Goal: Task Accomplishment & Management: Use online tool/utility

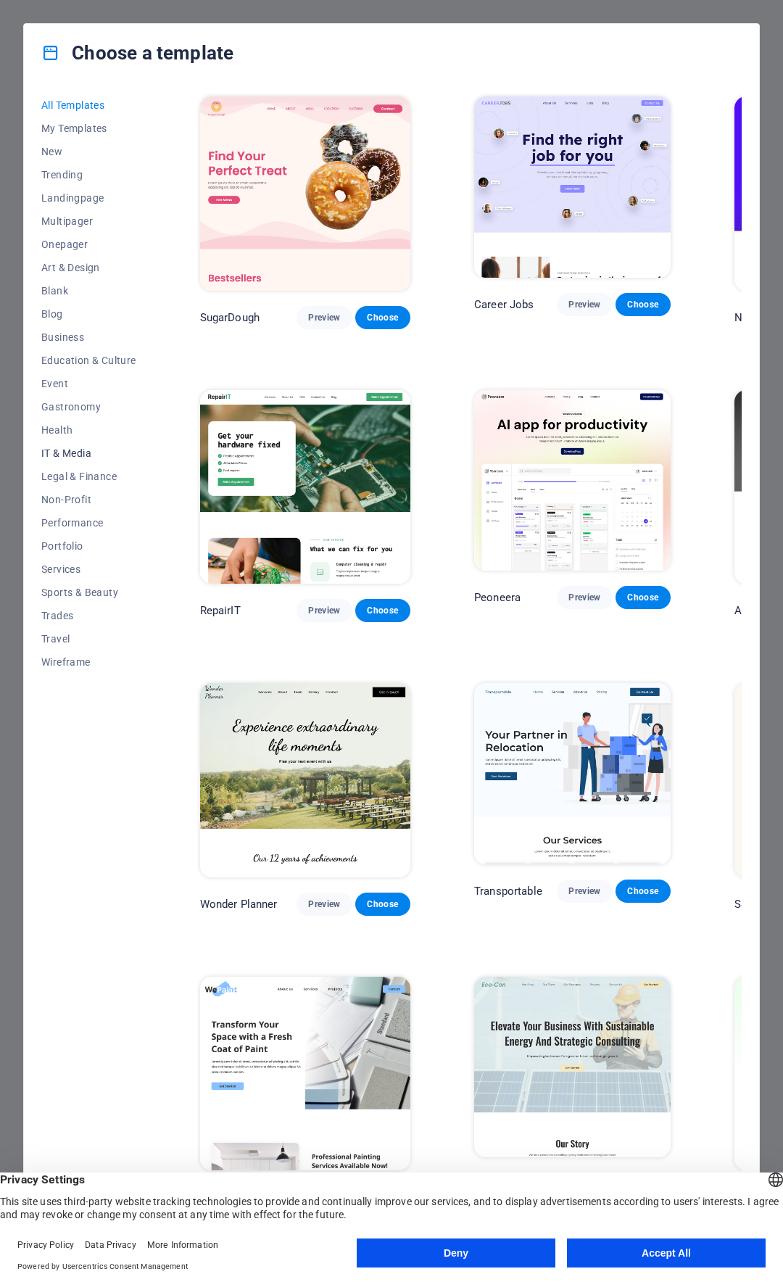
click at [67, 450] on span "IT & Media" at bounding box center [88, 453] width 95 height 12
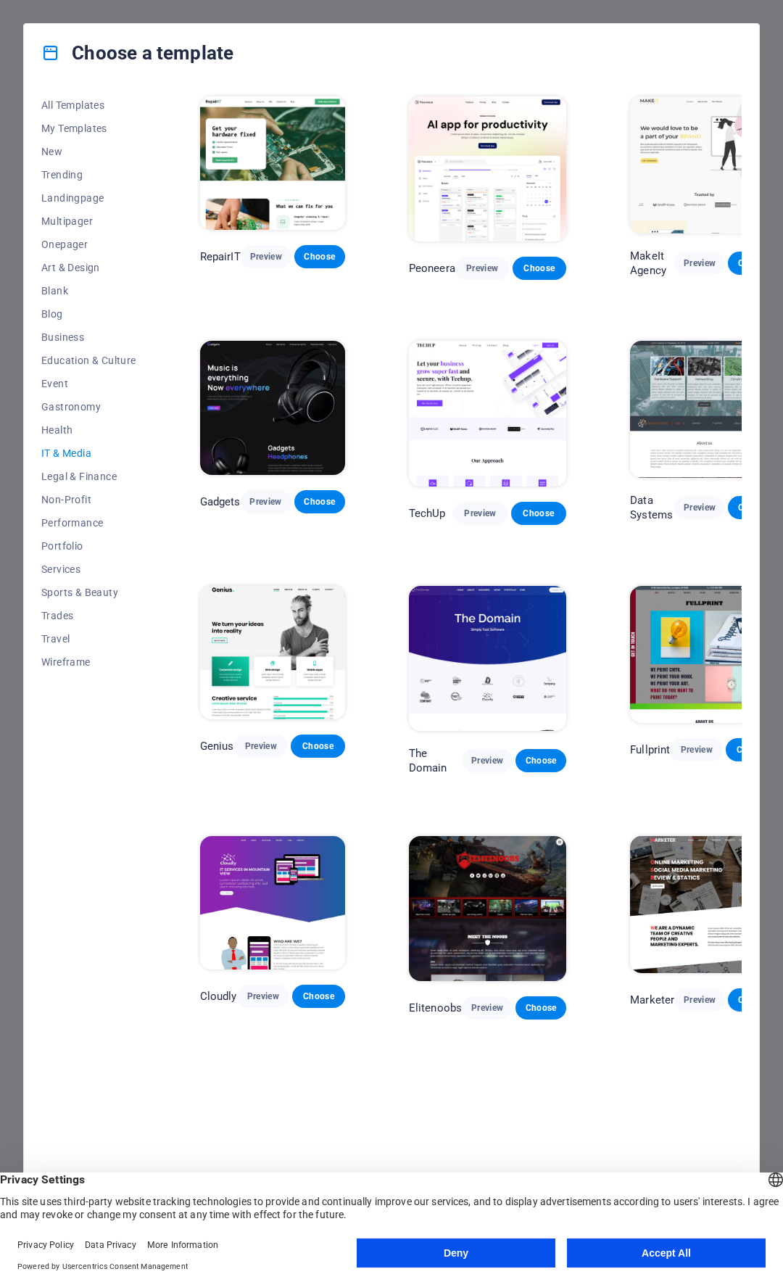
click at [265, 386] on img at bounding box center [272, 407] width 145 height 133
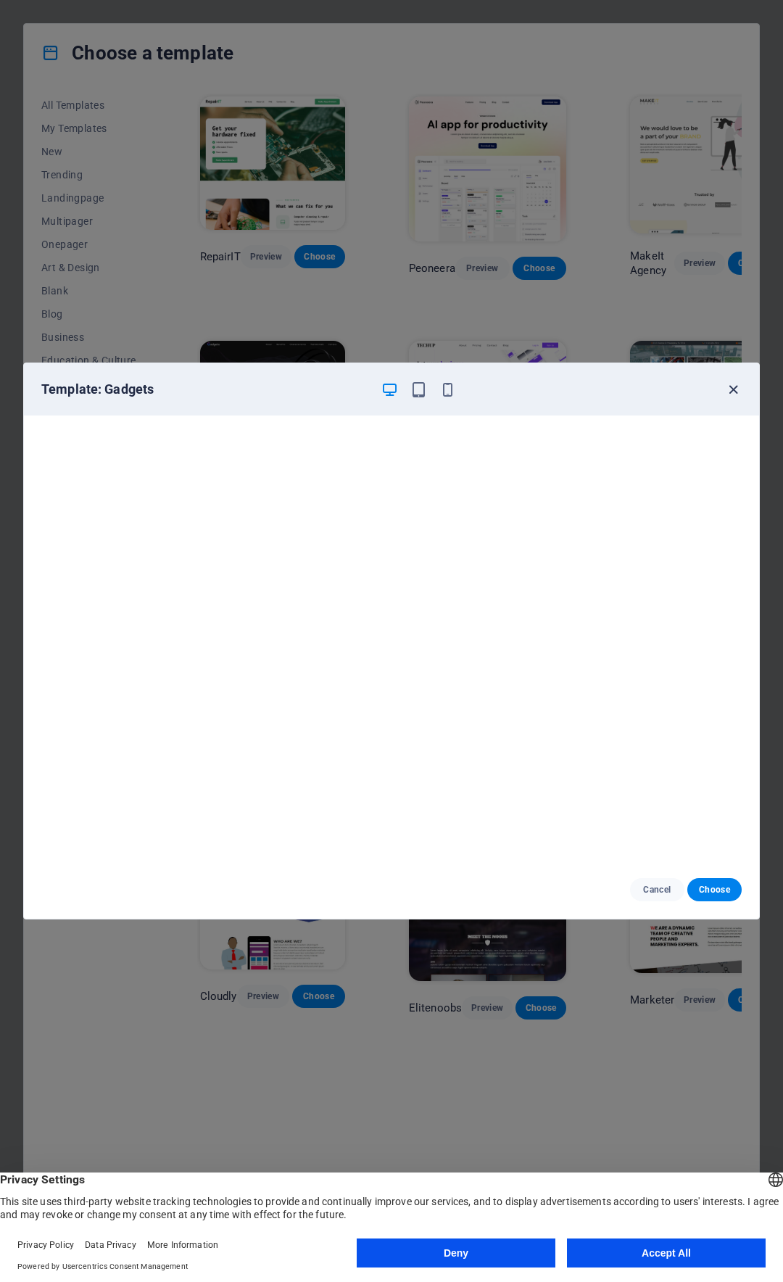
click at [731, 391] on icon "button" at bounding box center [733, 389] width 17 height 17
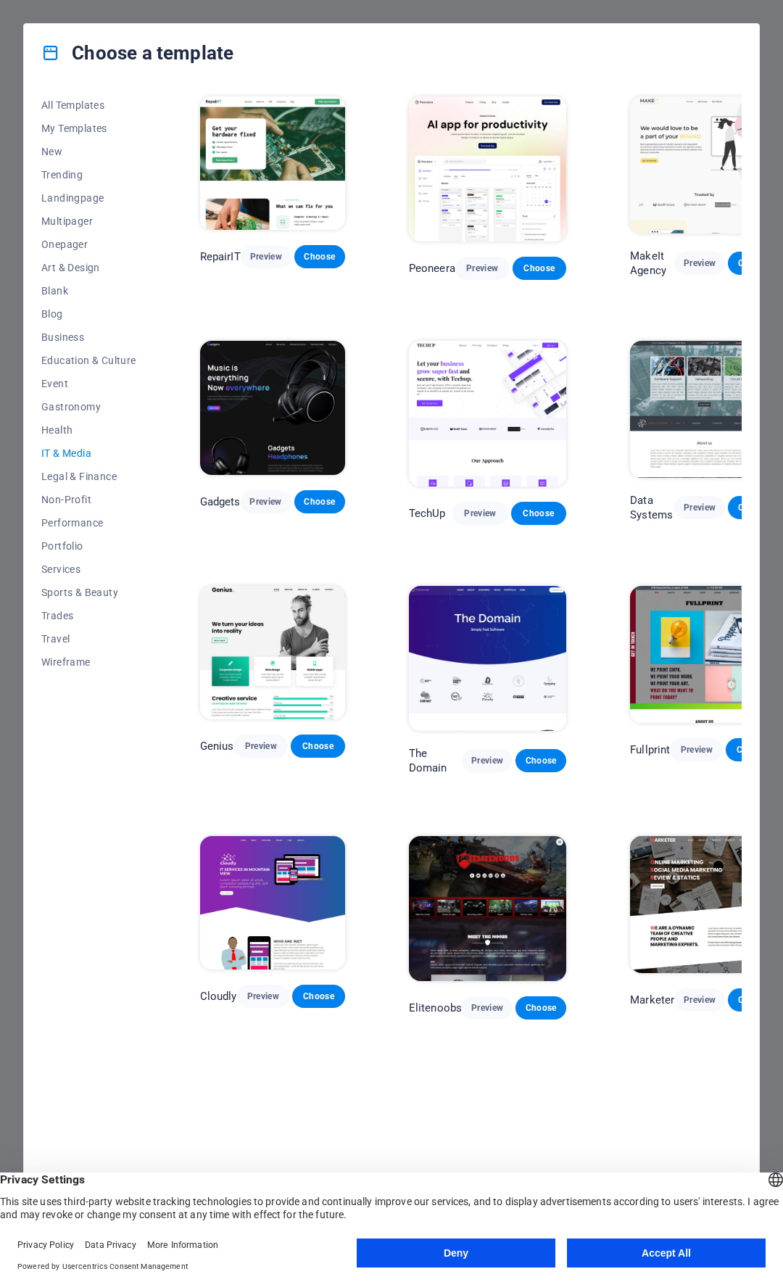
click at [503, 853] on img at bounding box center [487, 908] width 157 height 145
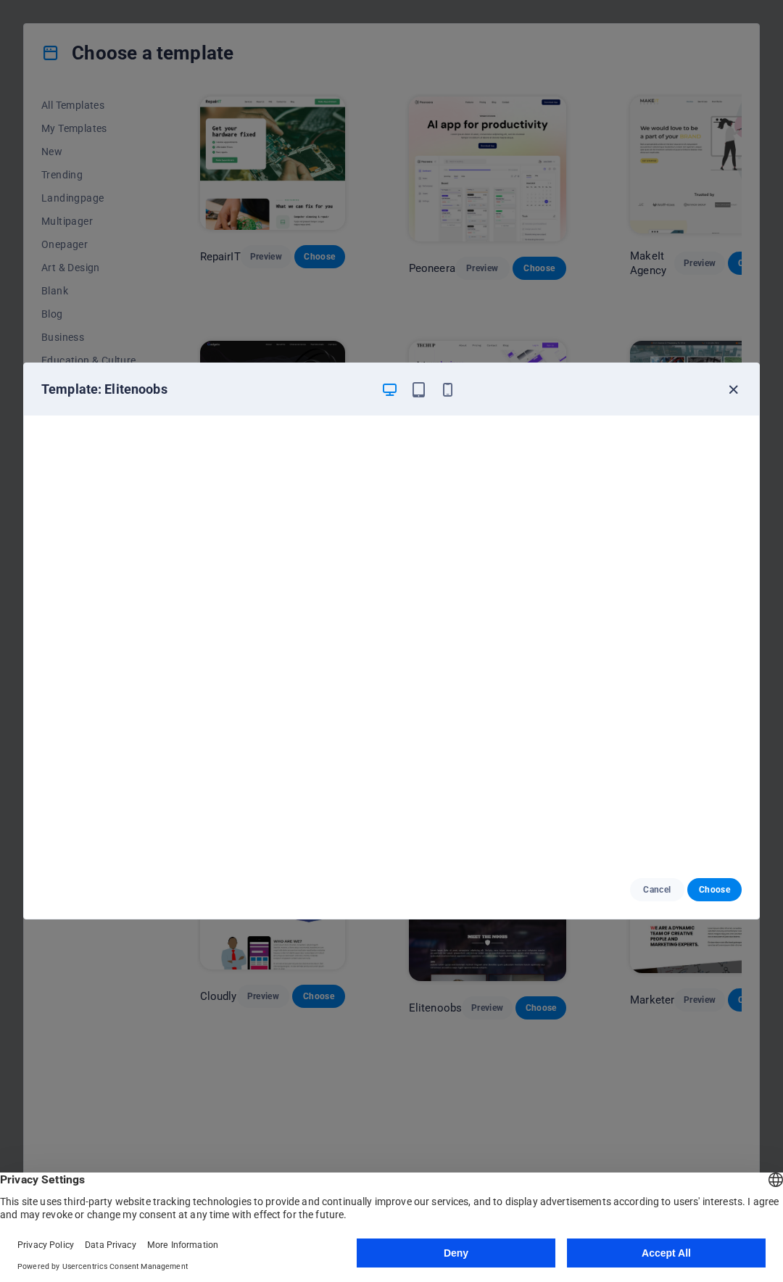
click at [737, 392] on icon "button" at bounding box center [733, 389] width 17 height 17
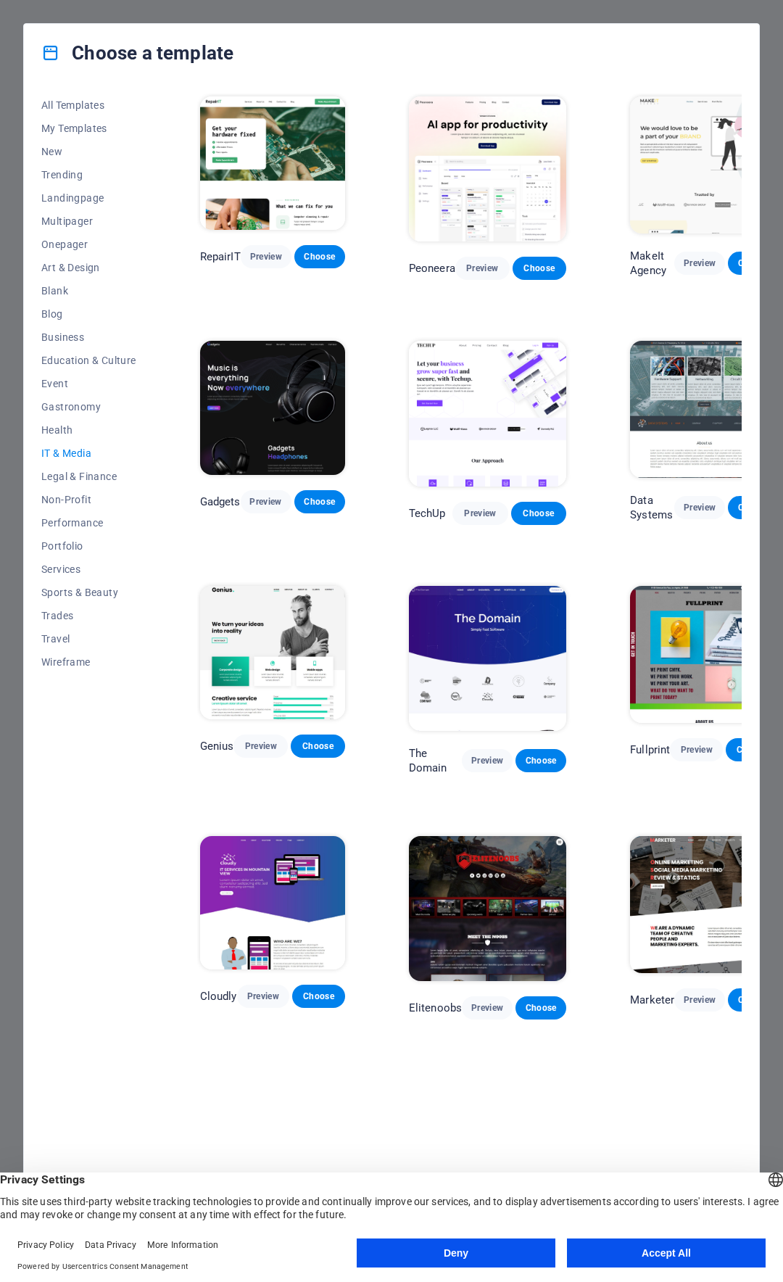
click at [681, 392] on img at bounding box center [704, 409] width 149 height 137
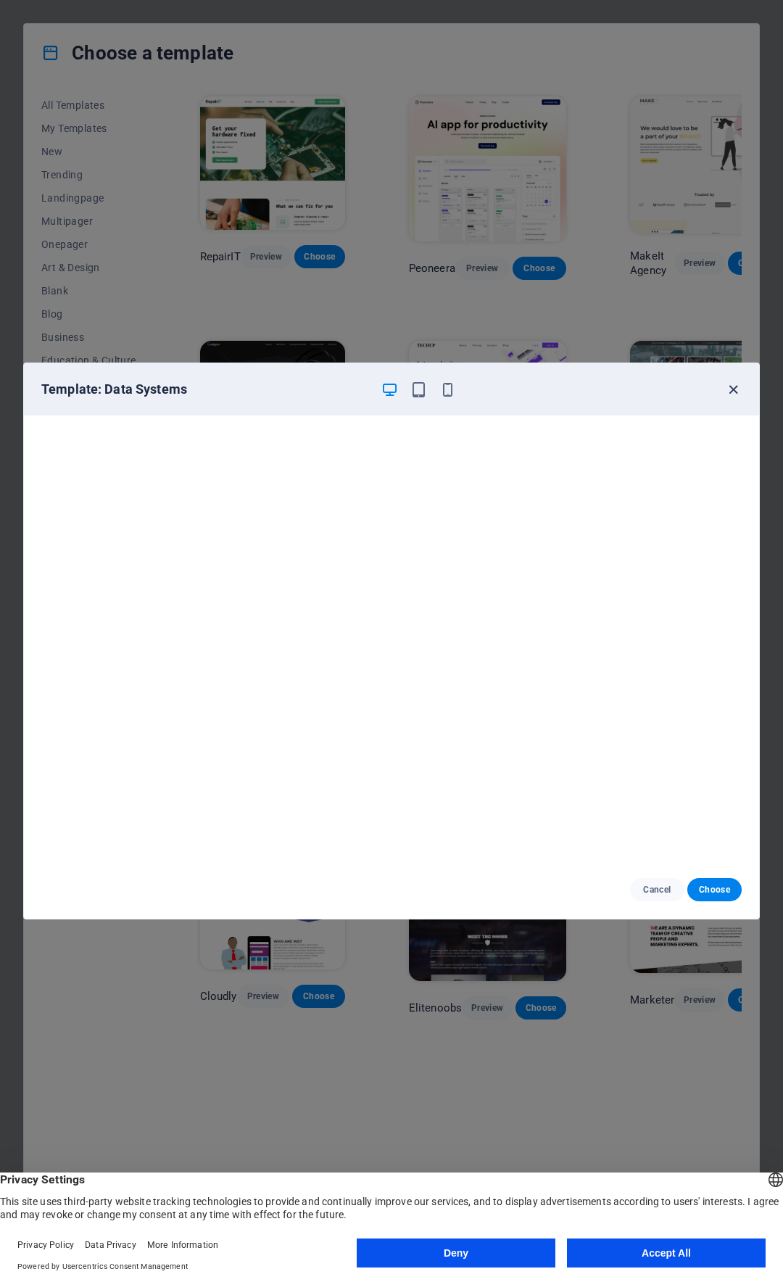
click at [736, 388] on icon "button" at bounding box center [733, 389] width 17 height 17
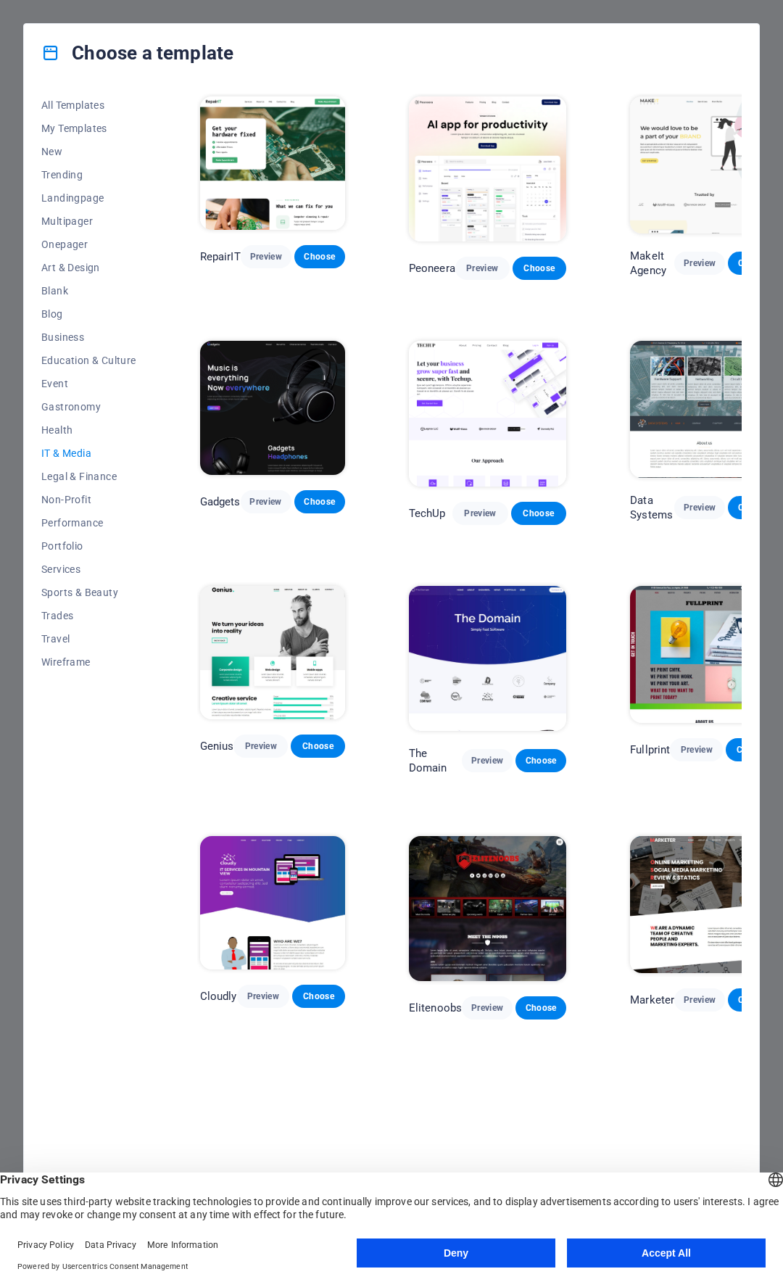
scroll to position [0, 44]
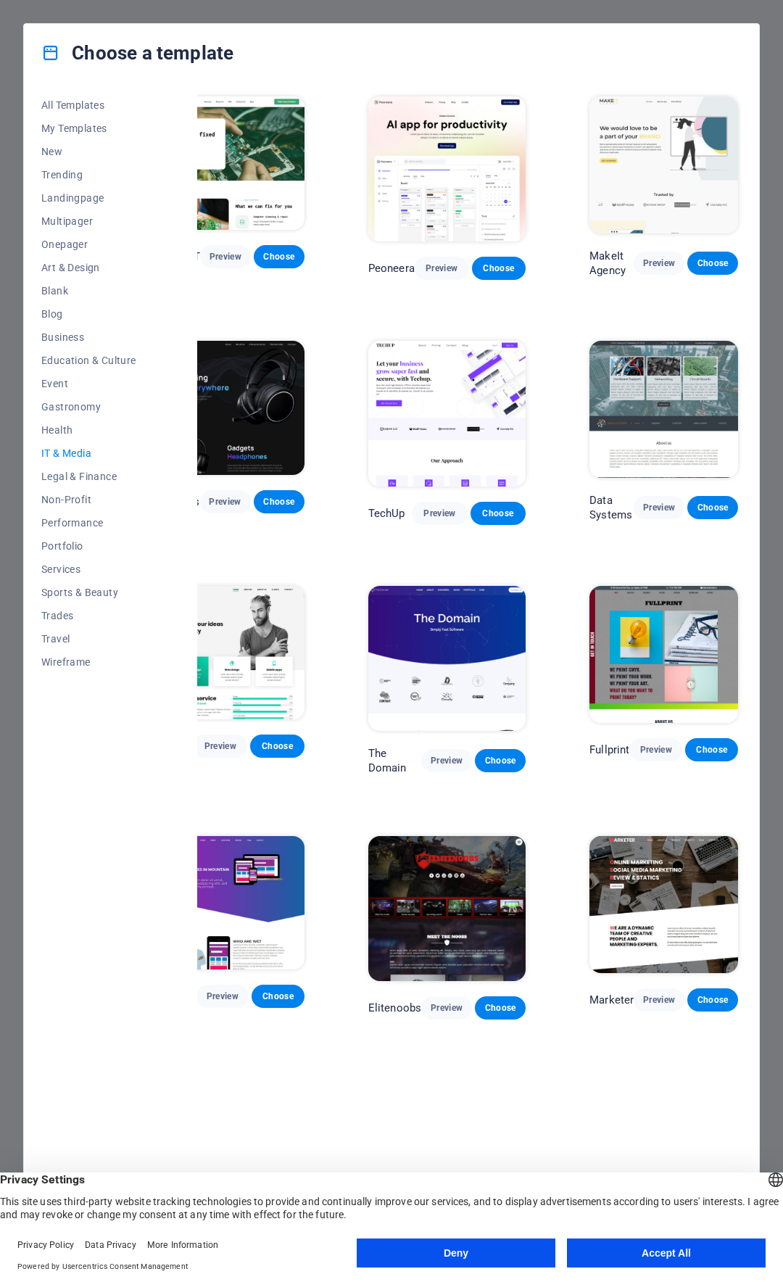
click at [696, 1260] on button "Accept All" at bounding box center [666, 1253] width 199 height 29
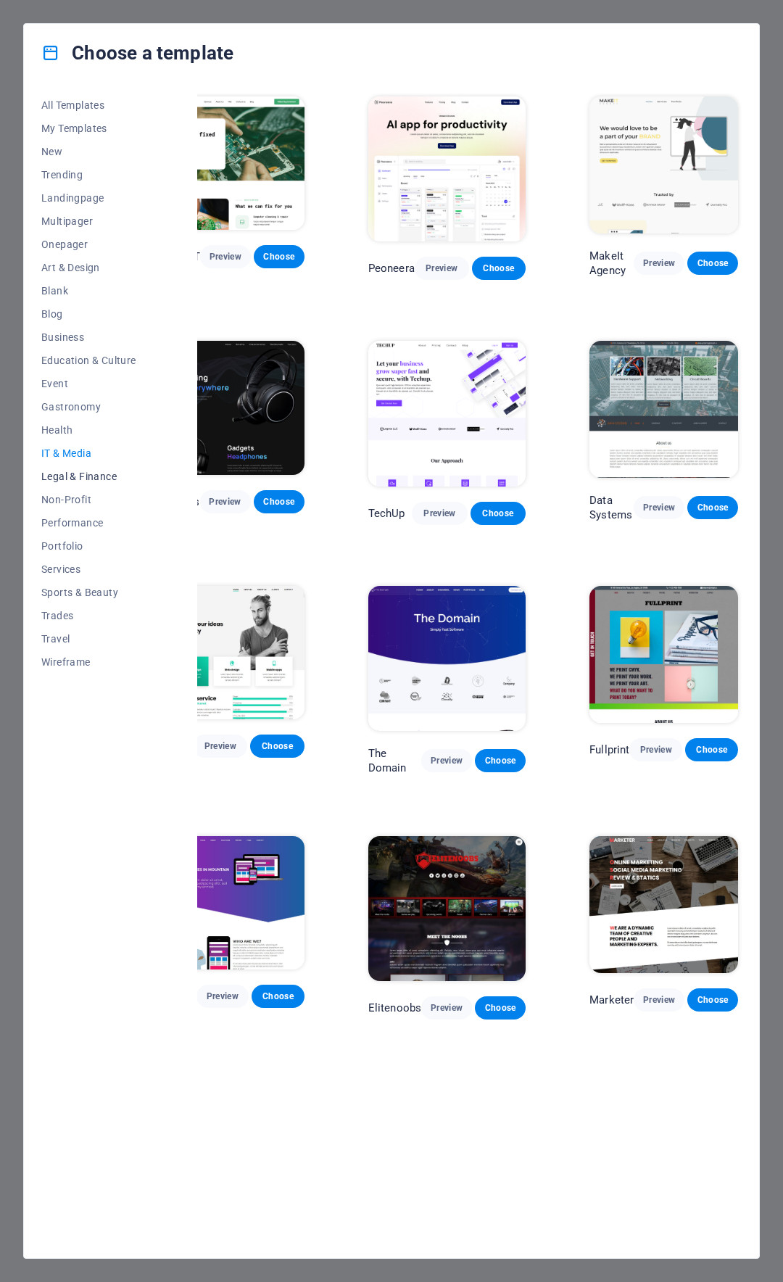
click at [85, 478] on span "Legal & Finance" at bounding box center [88, 477] width 95 height 12
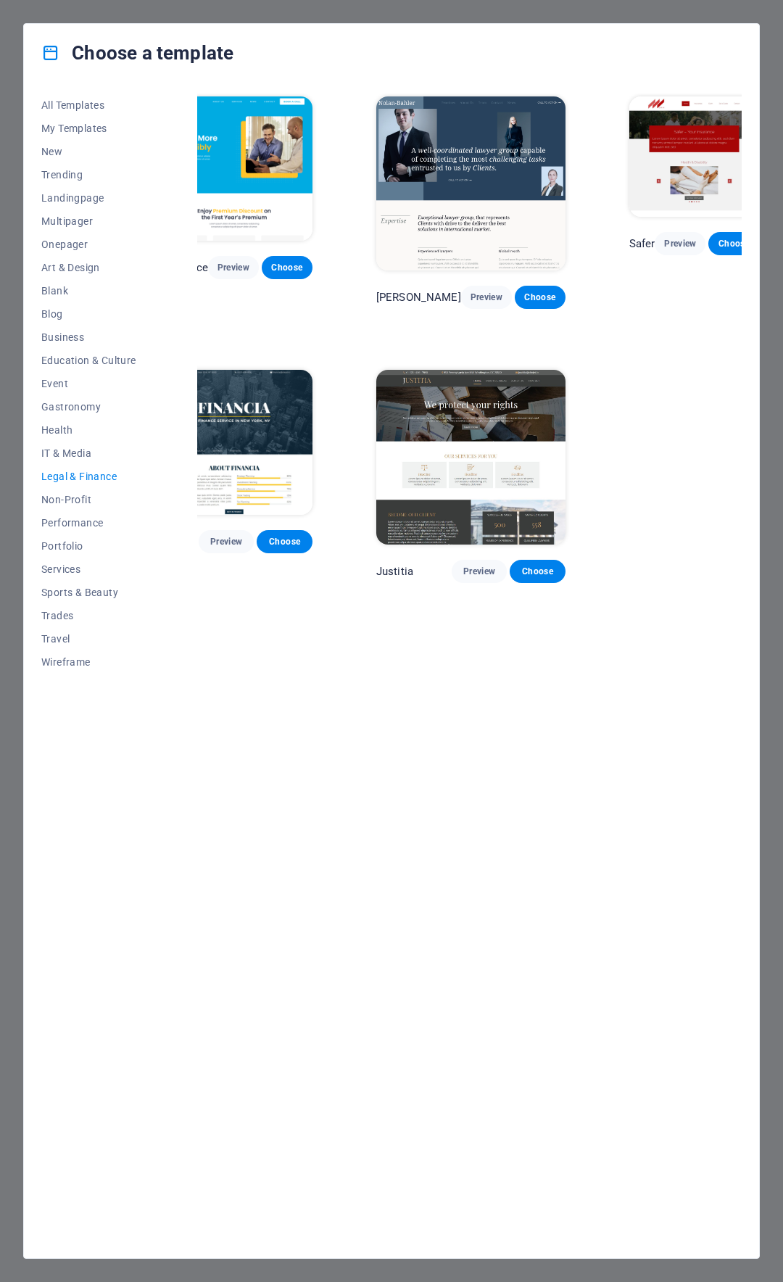
scroll to position [0, 22]
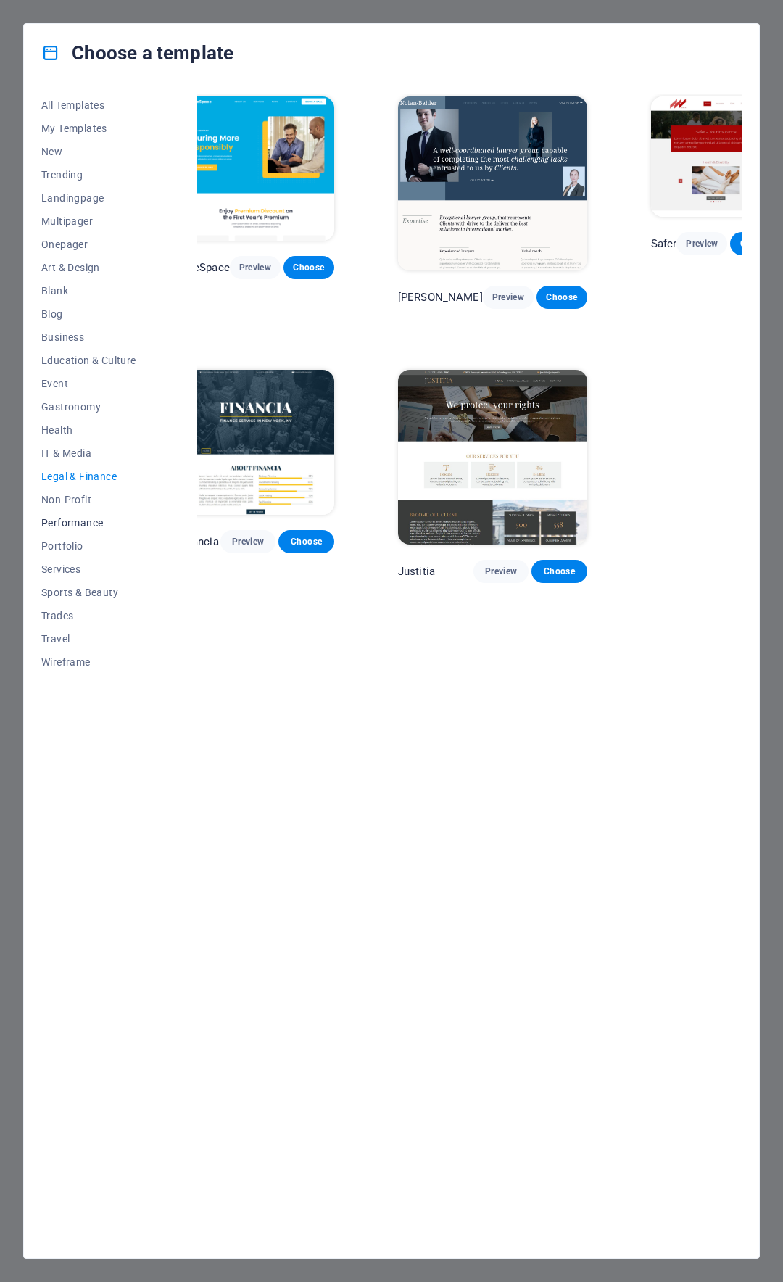
click at [75, 521] on span "Performance" at bounding box center [88, 523] width 95 height 12
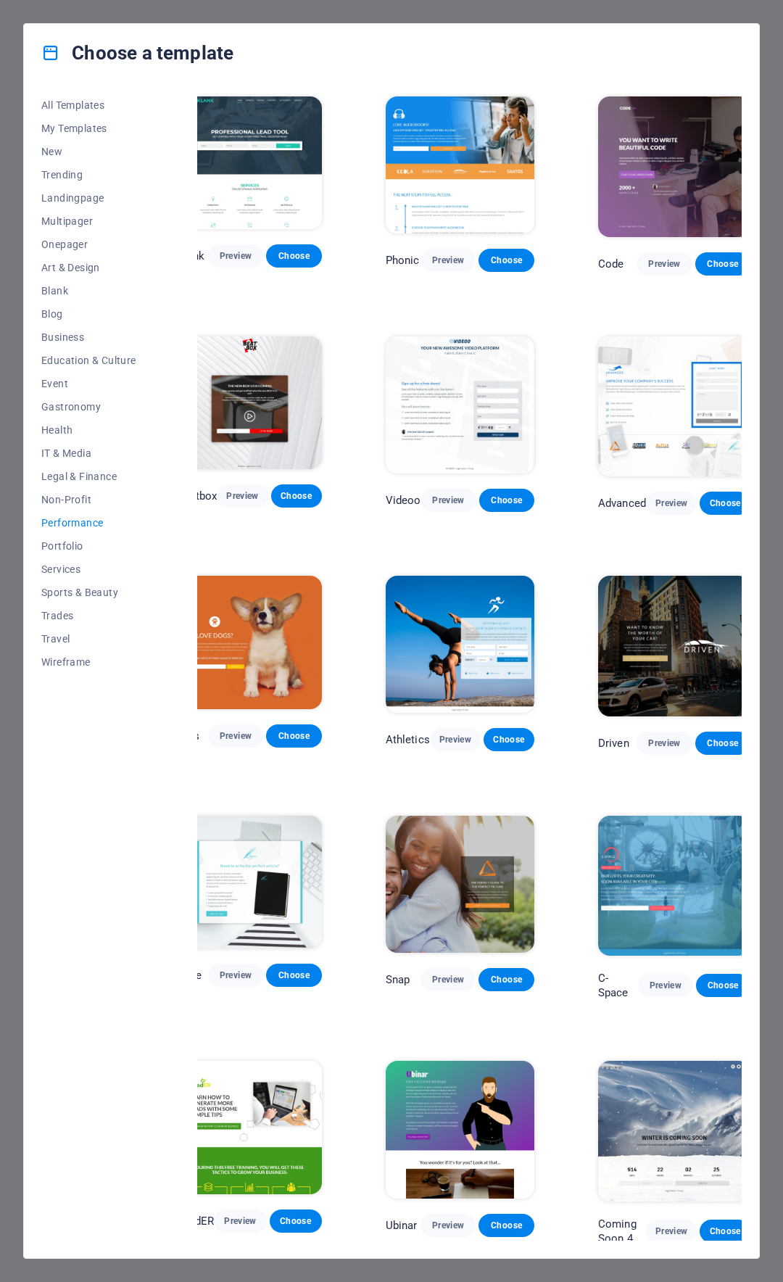
click at [443, 136] on img at bounding box center [460, 164] width 149 height 137
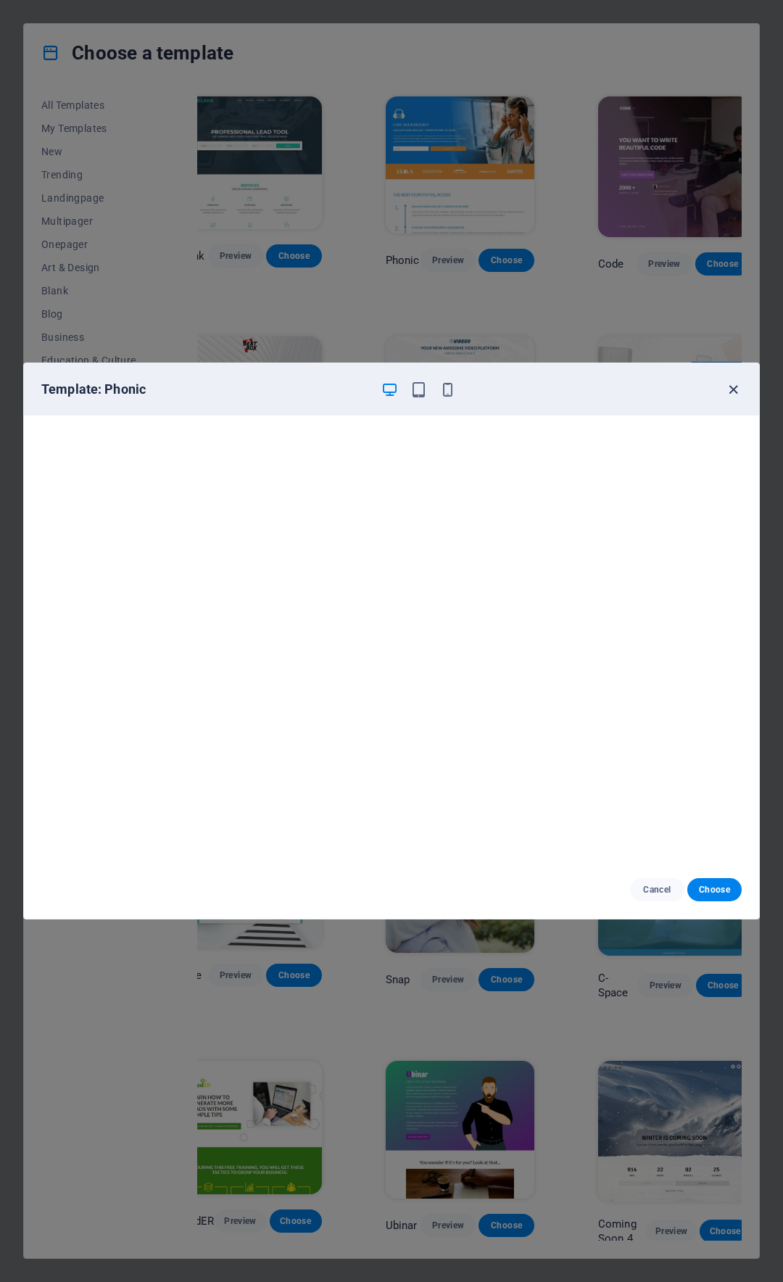
click at [728, 384] on icon "button" at bounding box center [733, 389] width 17 height 17
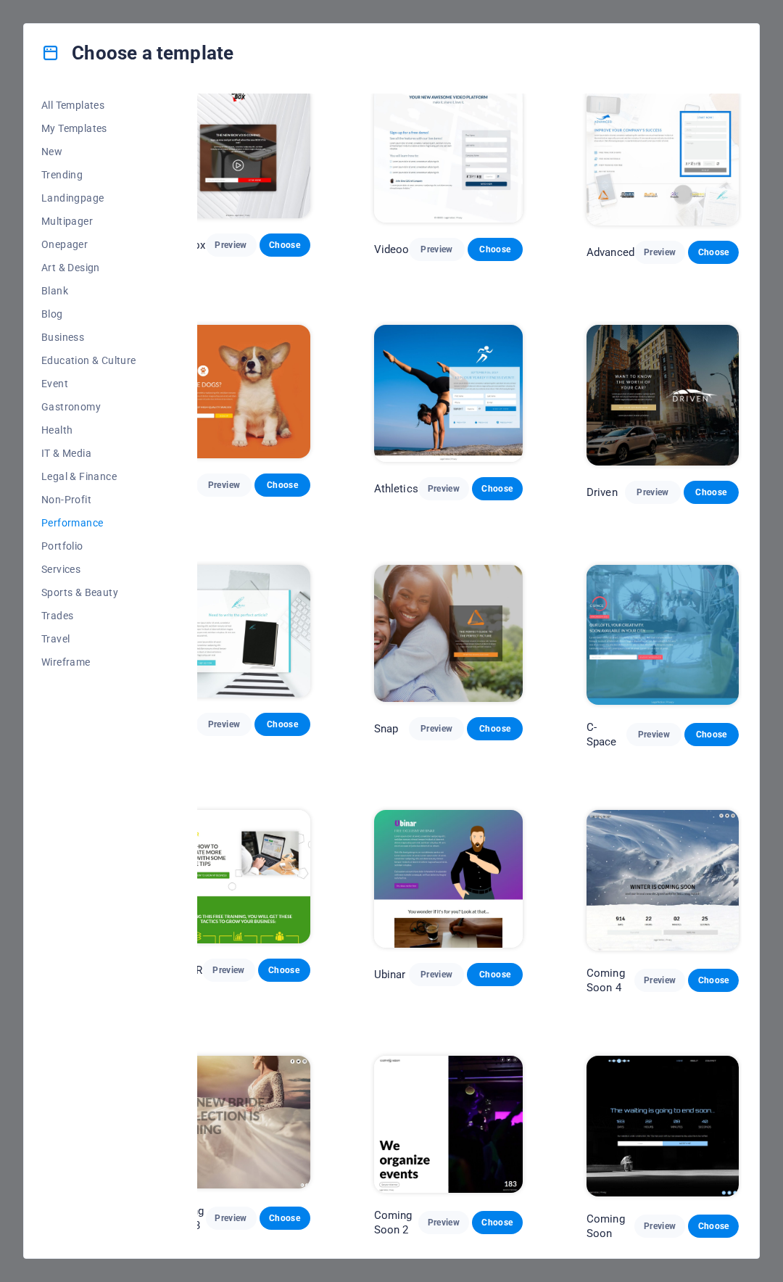
scroll to position [263, 39]
click at [57, 545] on span "Portfolio" at bounding box center [88, 546] width 95 height 12
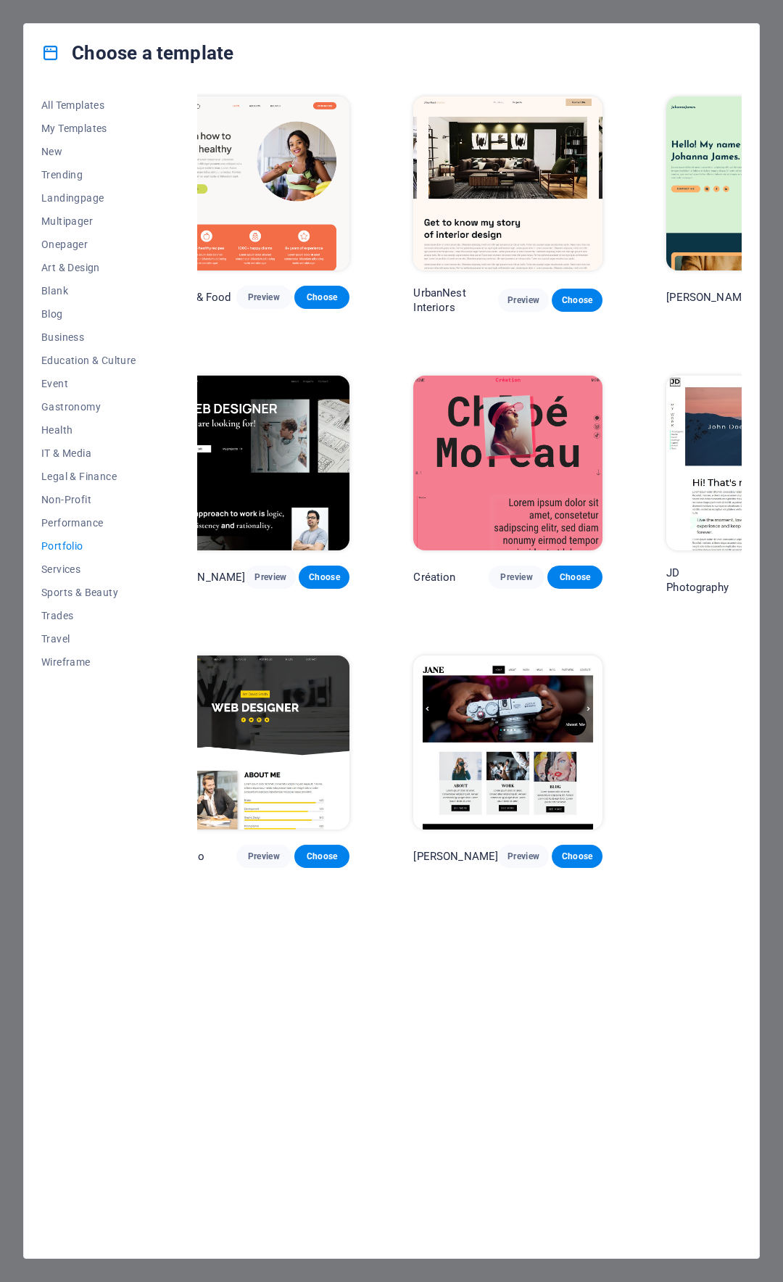
scroll to position [0, 39]
click at [62, 571] on span "Services" at bounding box center [88, 570] width 95 height 12
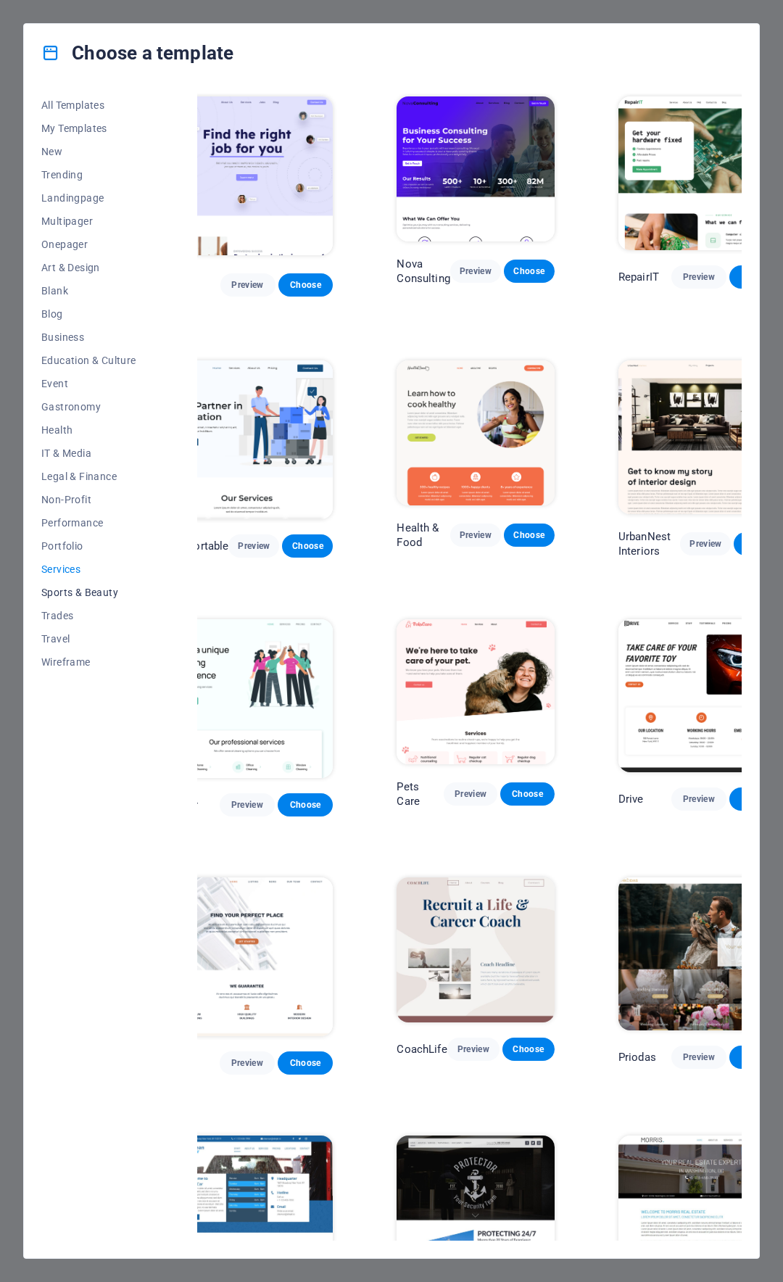
click at [78, 593] on span "Sports & Beauty" at bounding box center [88, 593] width 95 height 12
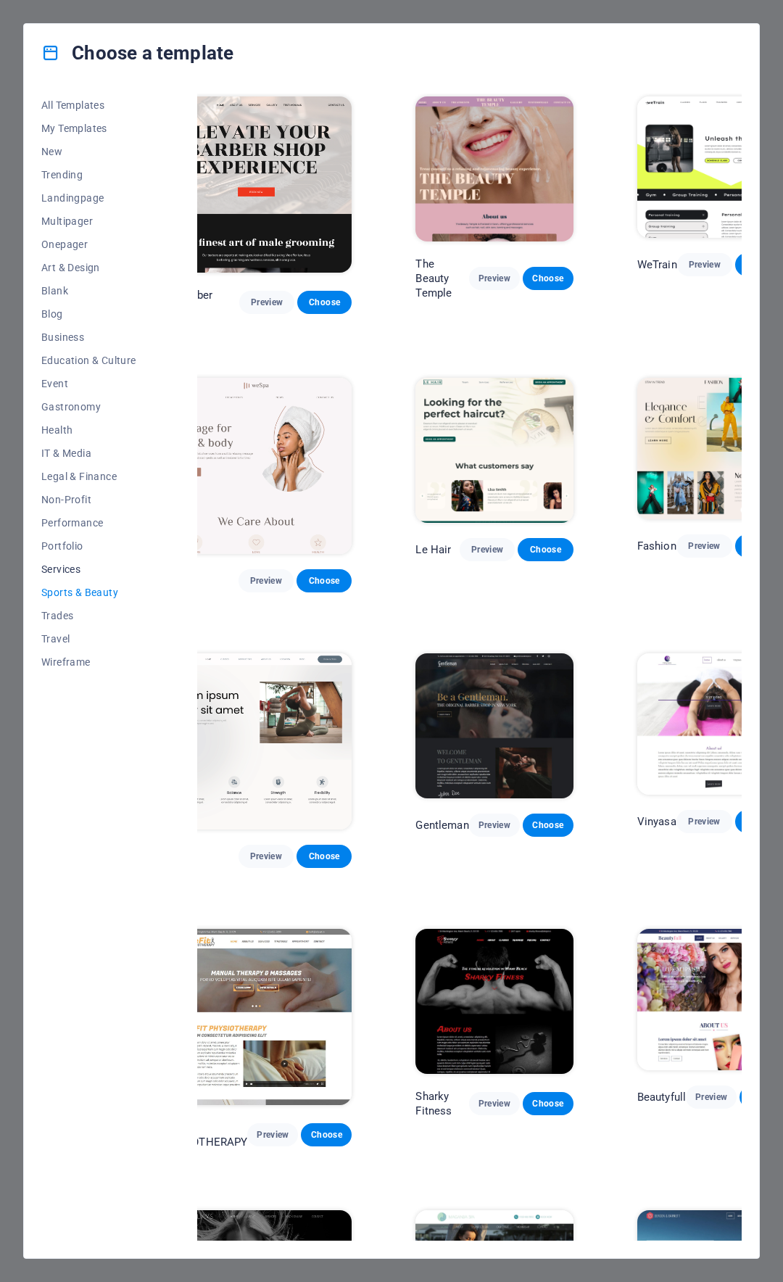
click at [67, 569] on span "Services" at bounding box center [88, 570] width 95 height 12
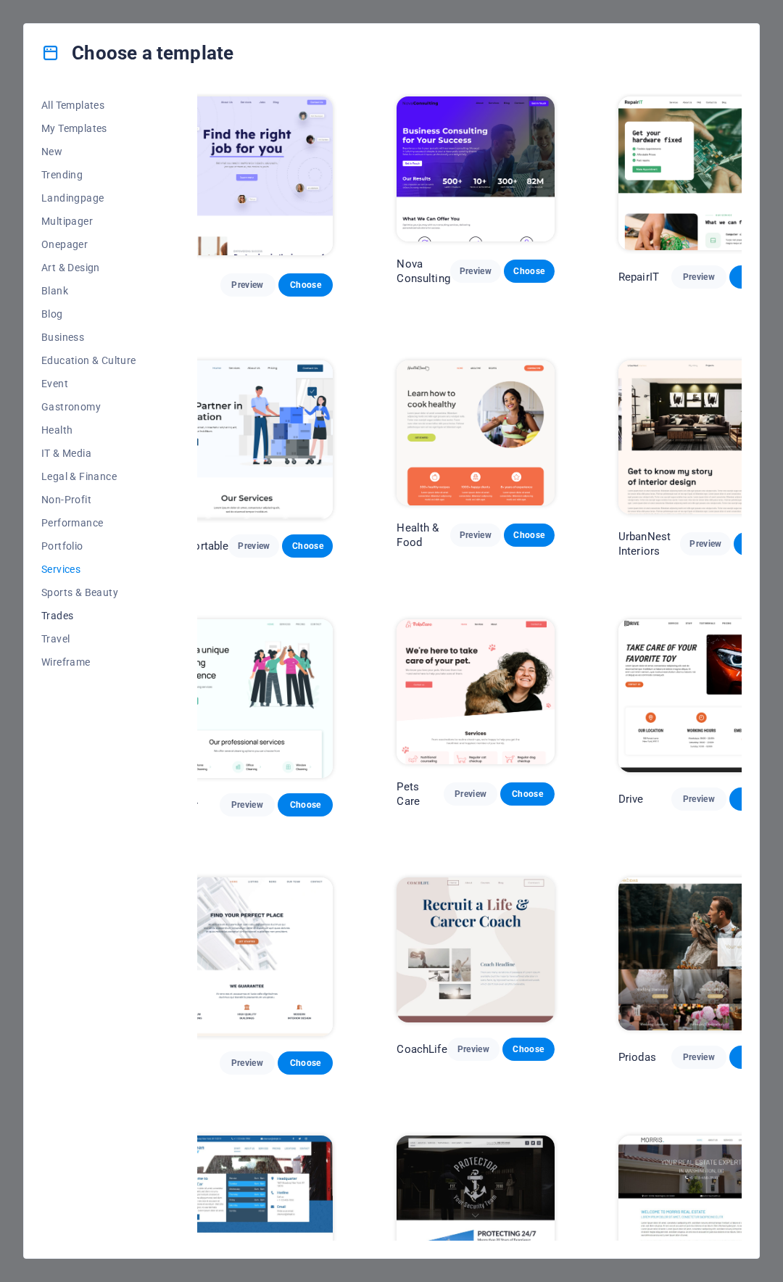
click at [59, 614] on span "Trades" at bounding box center [88, 616] width 95 height 12
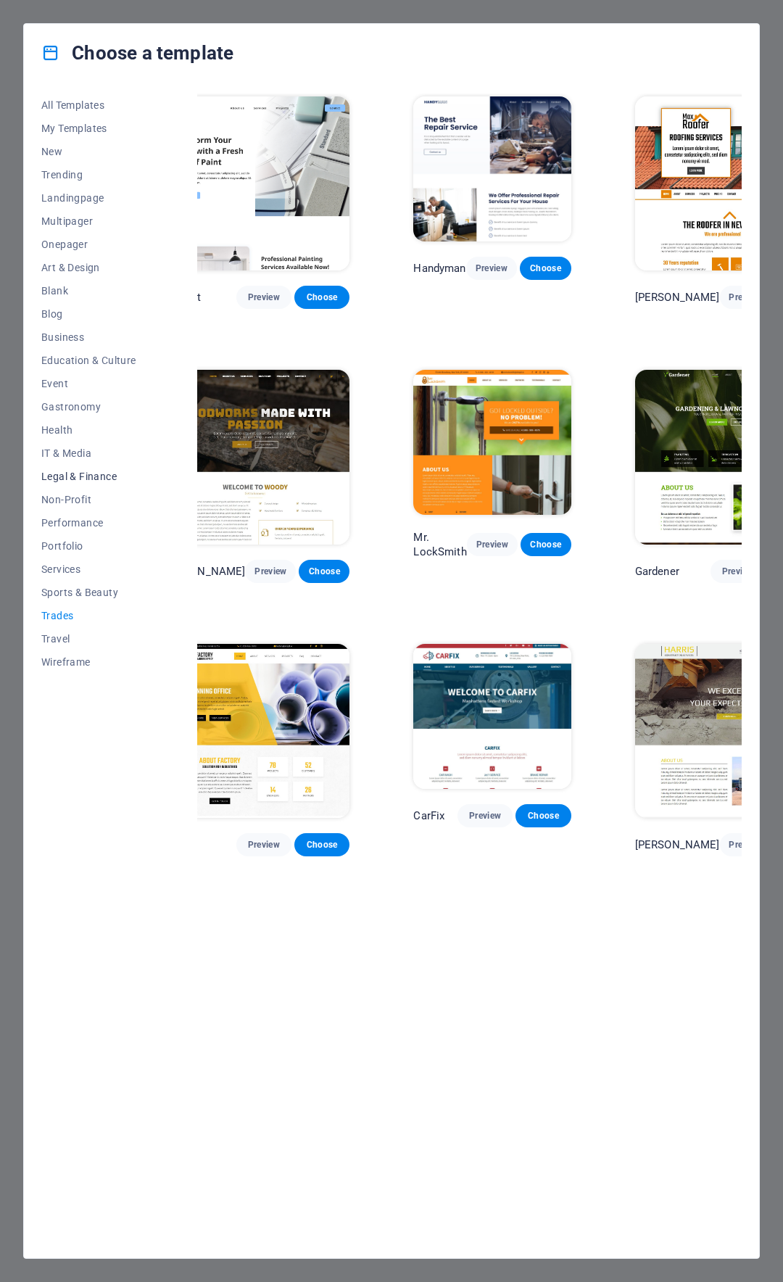
click at [84, 475] on span "Legal & Finance" at bounding box center [88, 477] width 95 height 12
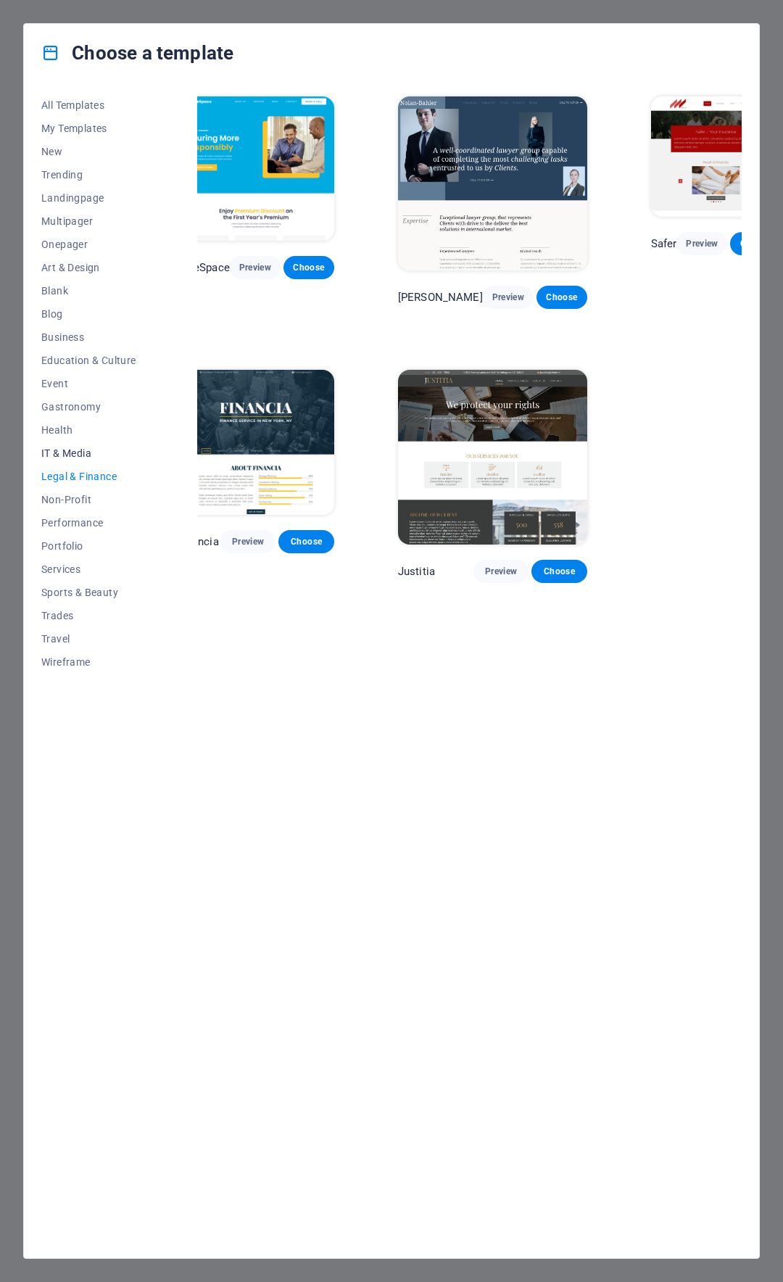
click at [65, 449] on span "IT & Media" at bounding box center [88, 453] width 95 height 12
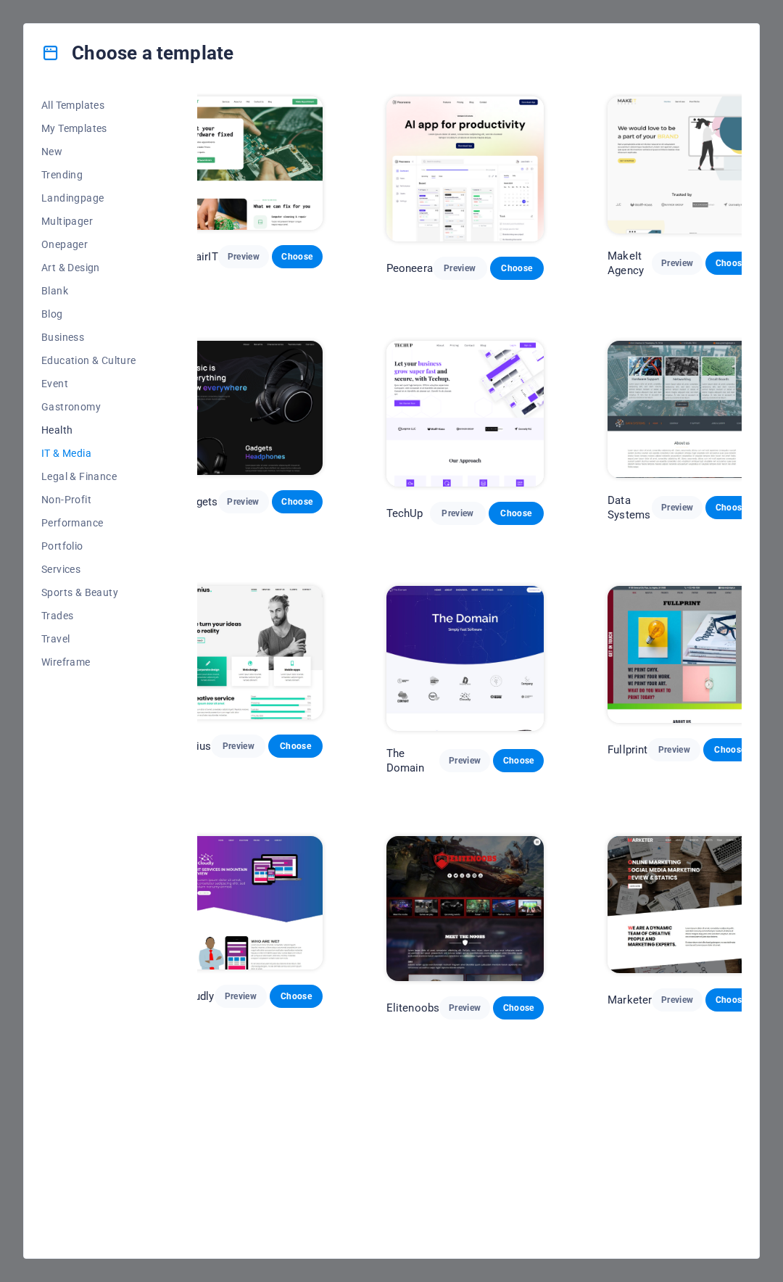
click at [58, 429] on span "Health" at bounding box center [88, 430] width 95 height 12
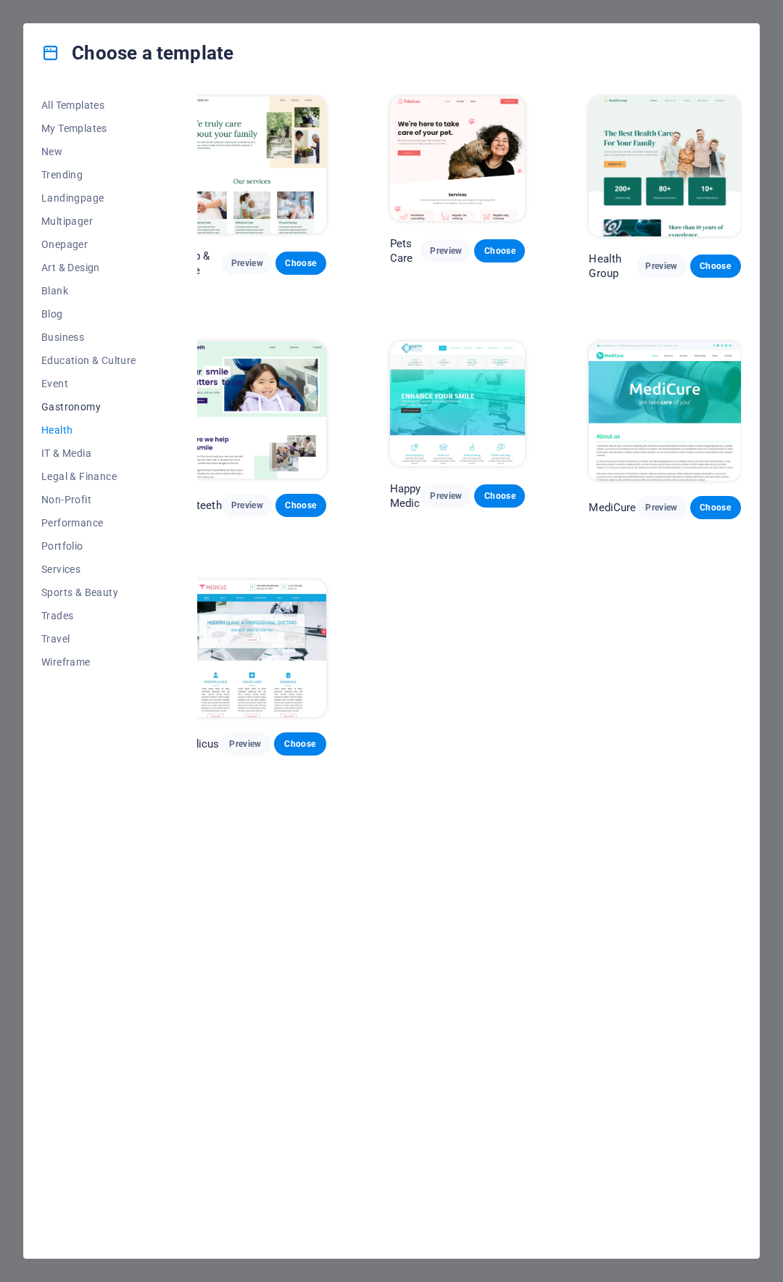
click at [70, 405] on span "Gastronomy" at bounding box center [88, 407] width 95 height 12
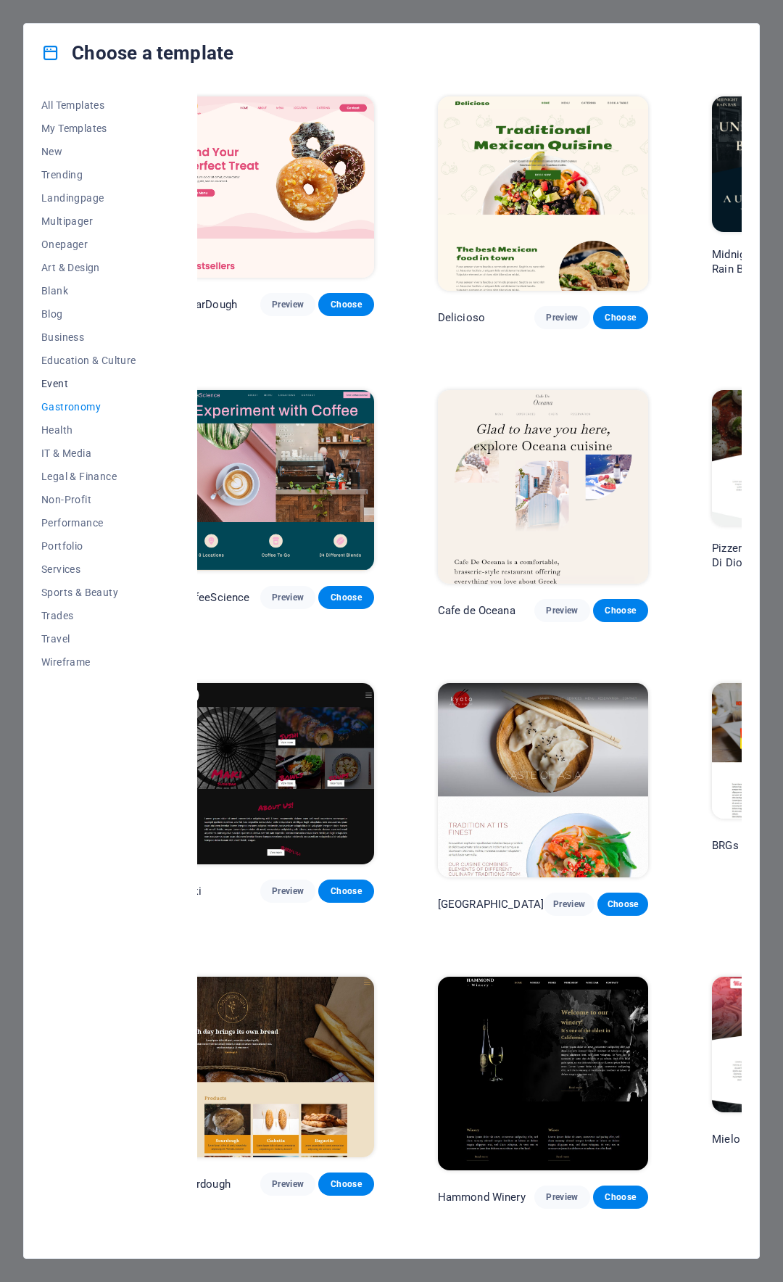
click at [55, 381] on span "Event" at bounding box center [88, 384] width 95 height 12
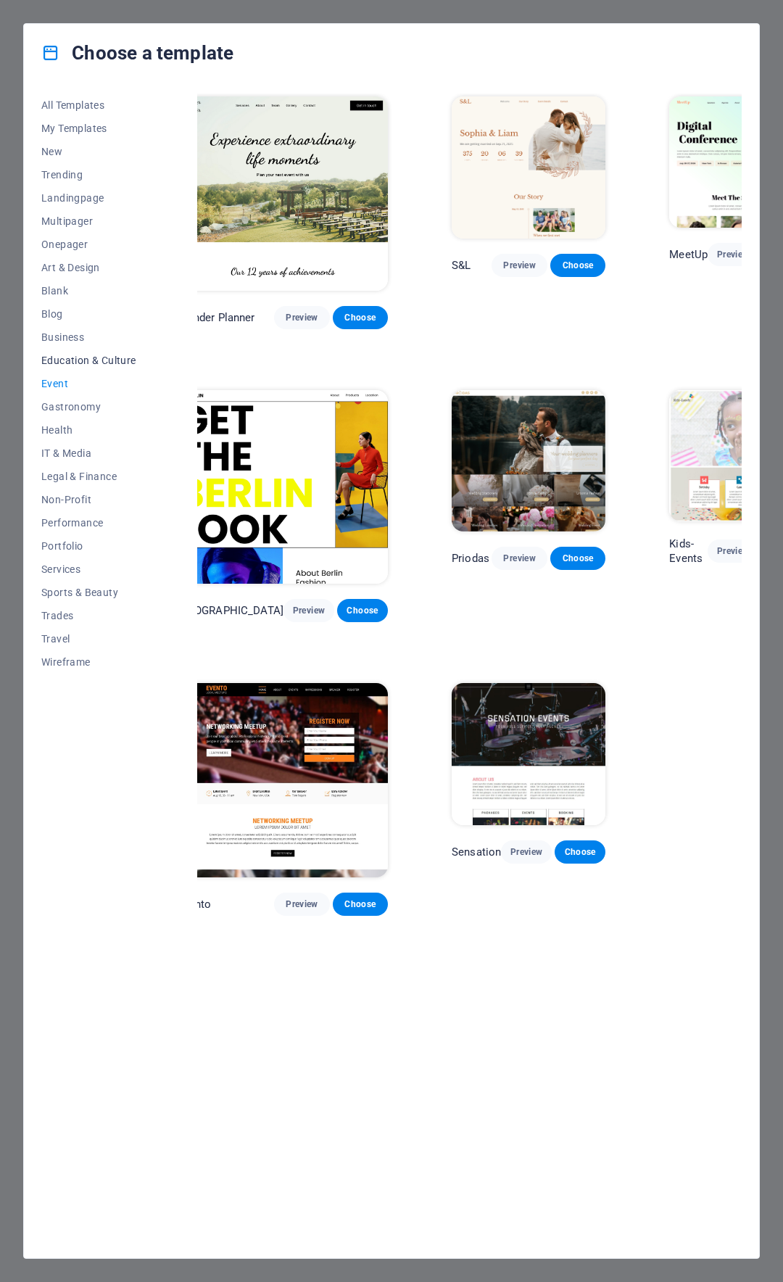
click at [60, 358] on span "Education & Culture" at bounding box center [88, 361] width 95 height 12
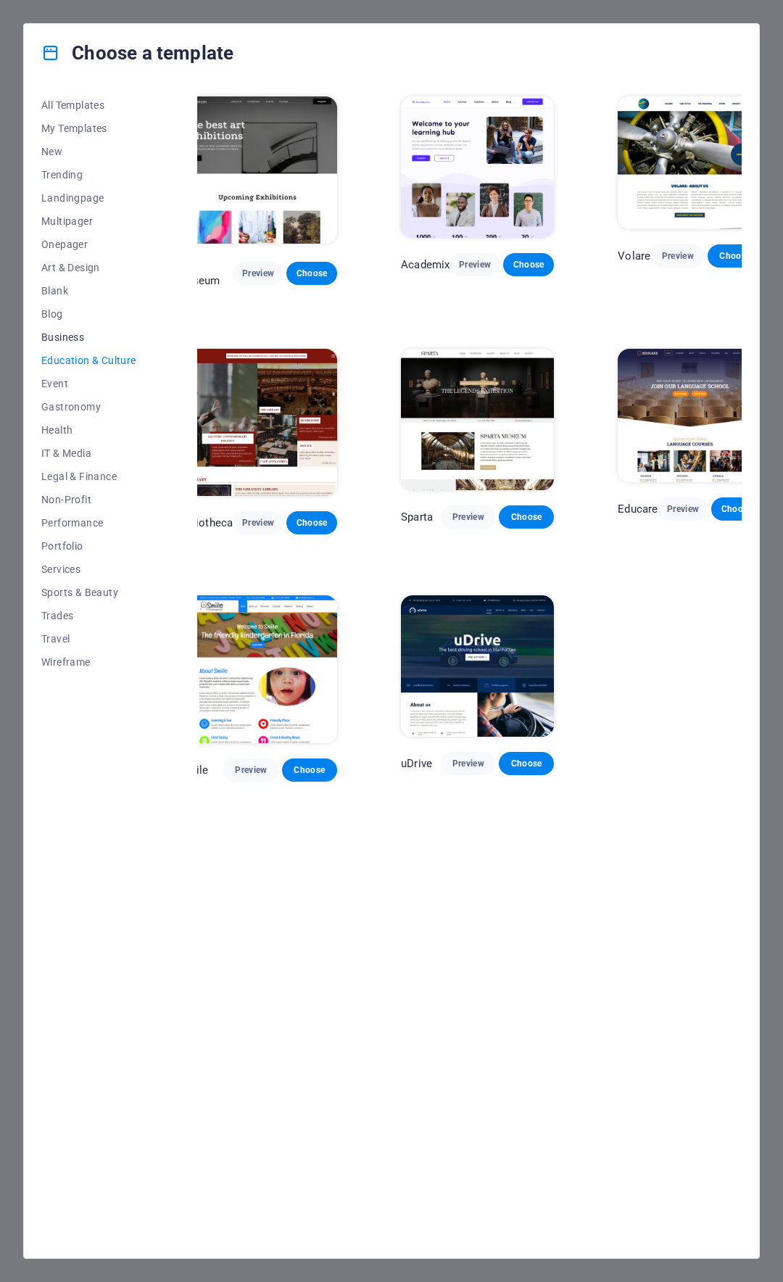
click at [57, 337] on span "Business" at bounding box center [88, 337] width 95 height 12
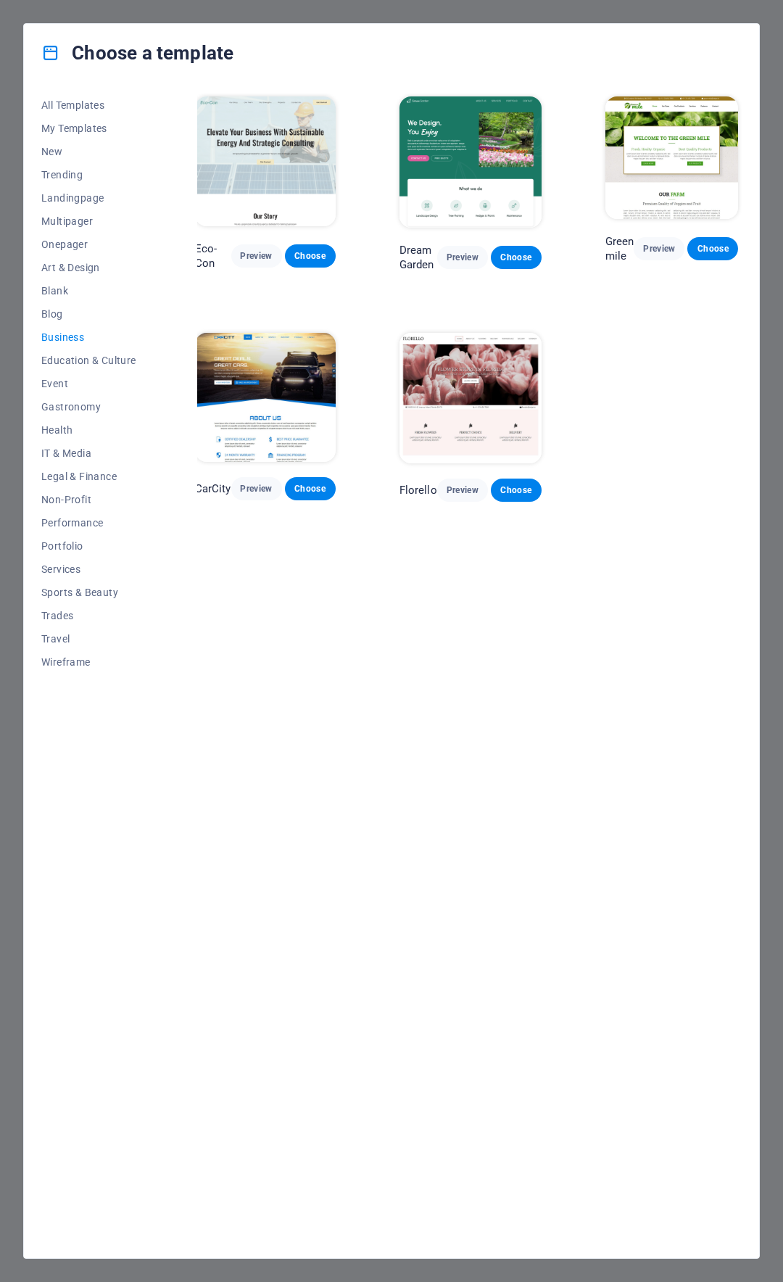
scroll to position [0, 9]
click at [60, 314] on span "Blog" at bounding box center [88, 314] width 95 height 12
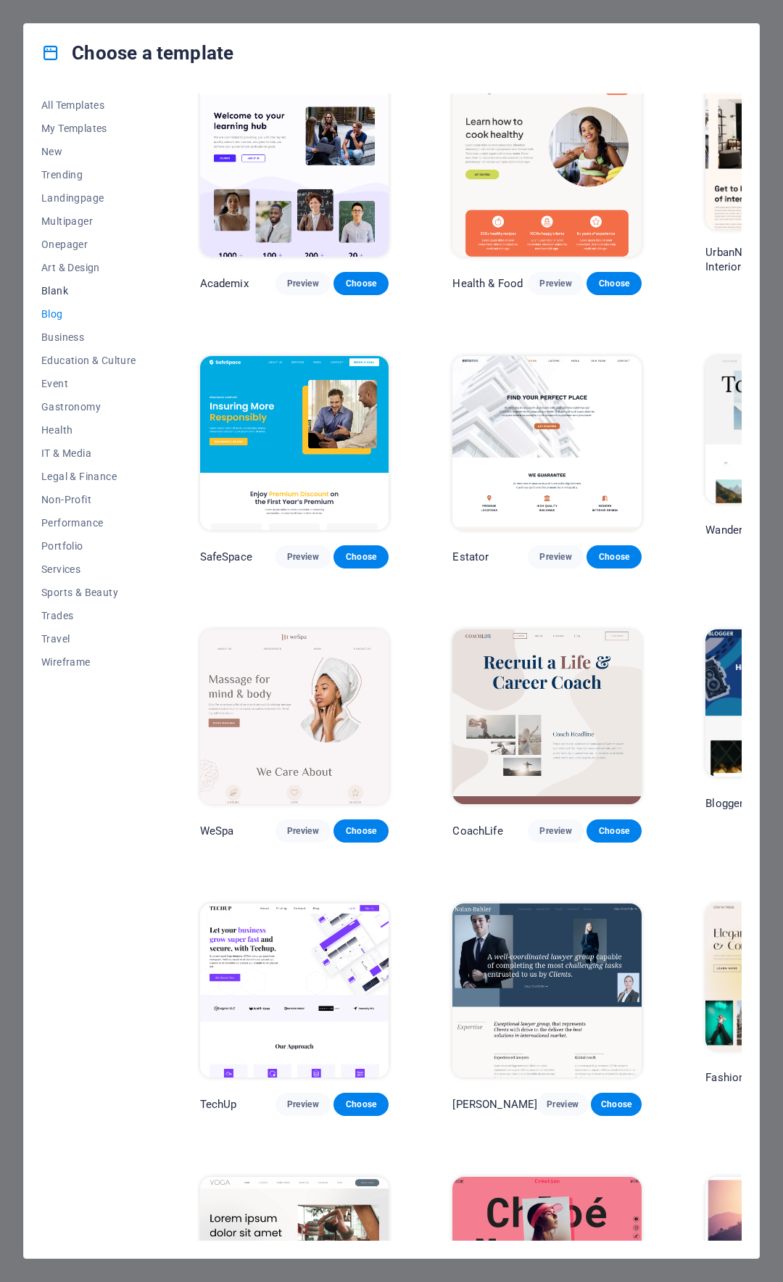
scroll to position [566, 0]
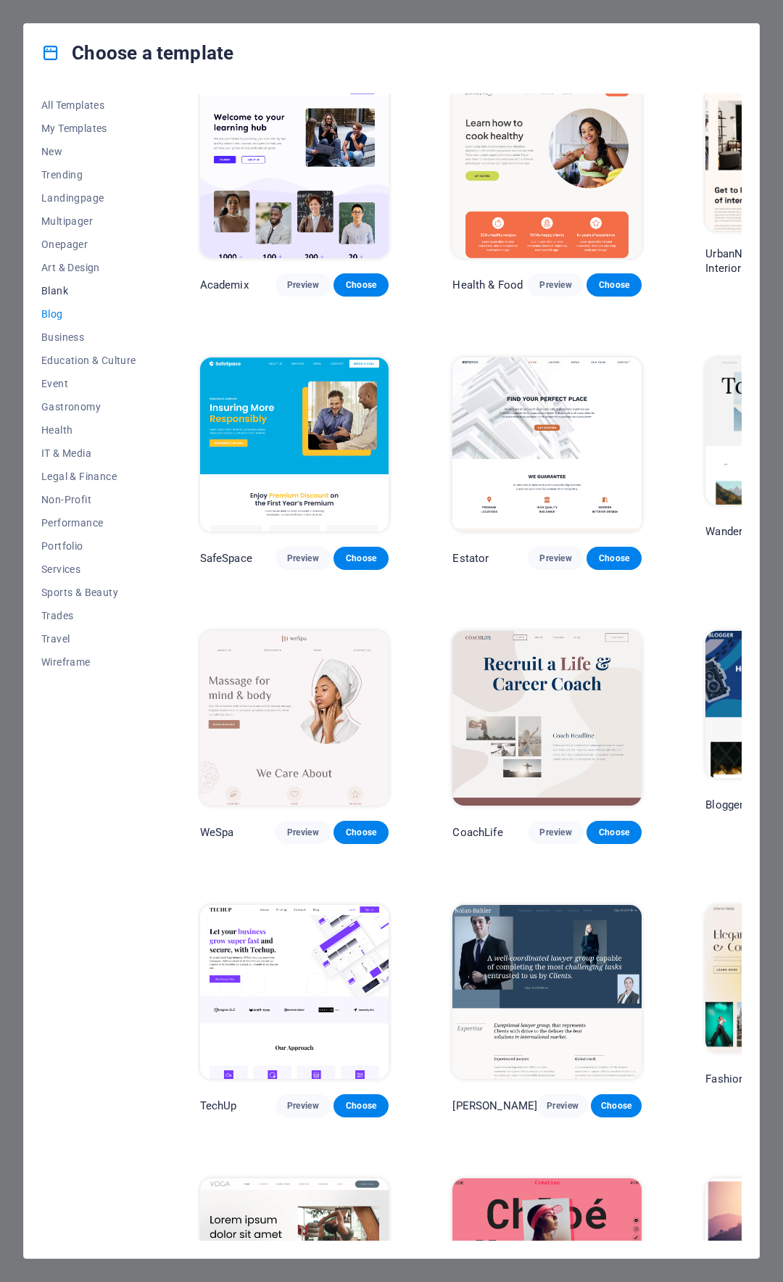
click at [52, 292] on span "Blank" at bounding box center [88, 291] width 95 height 12
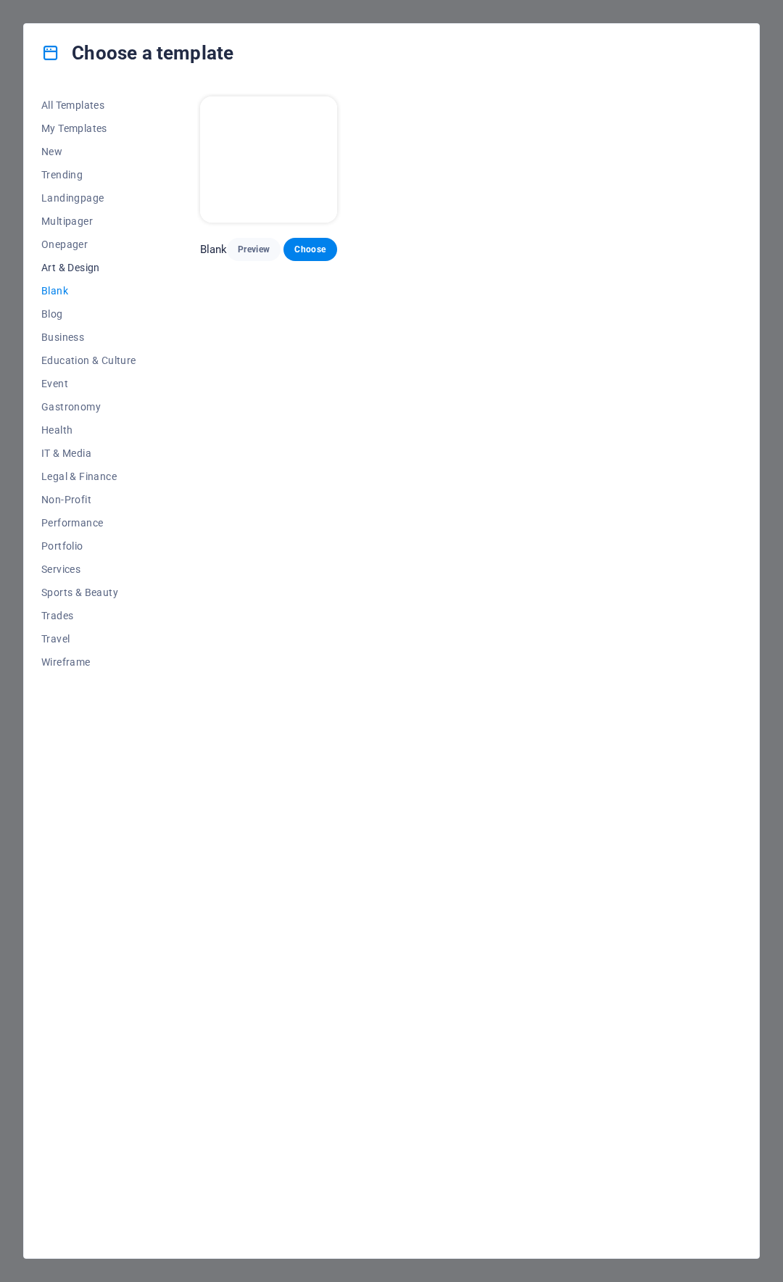
click at [69, 268] on span "Art & Design" at bounding box center [88, 268] width 95 height 12
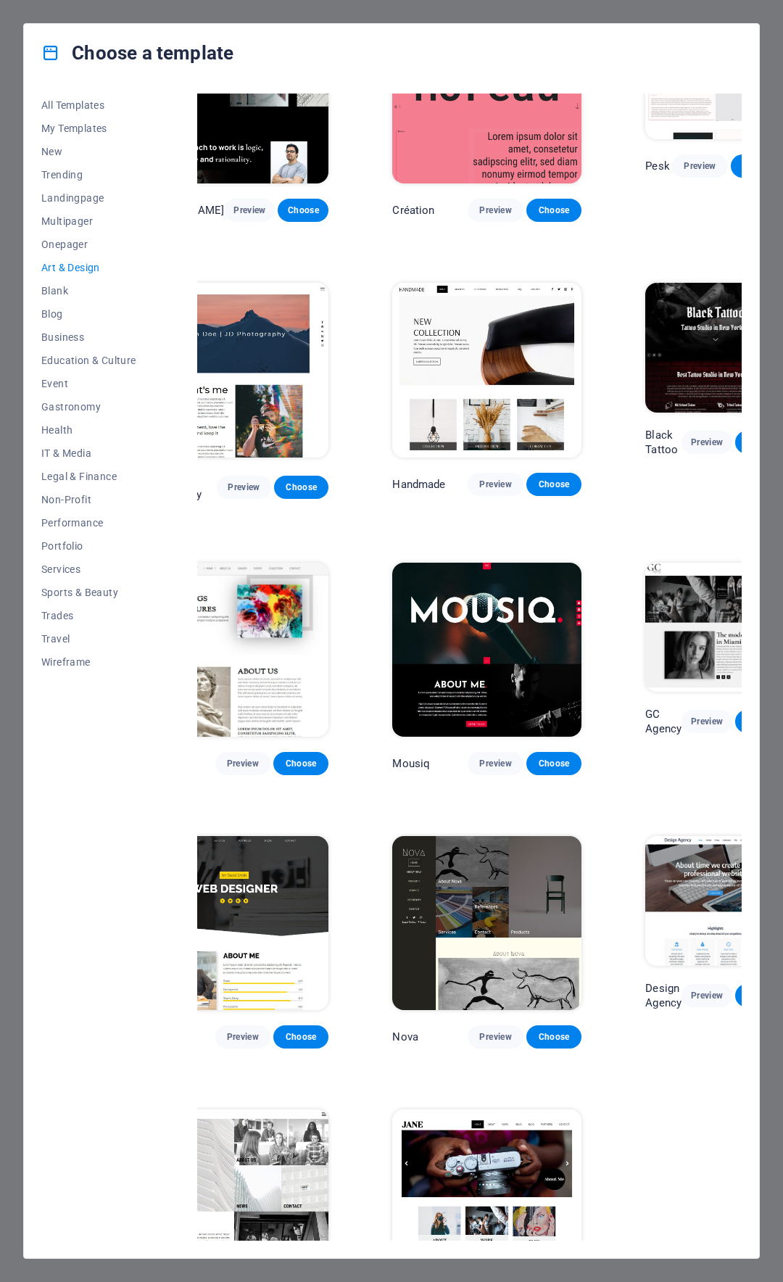
scroll to position [87, 0]
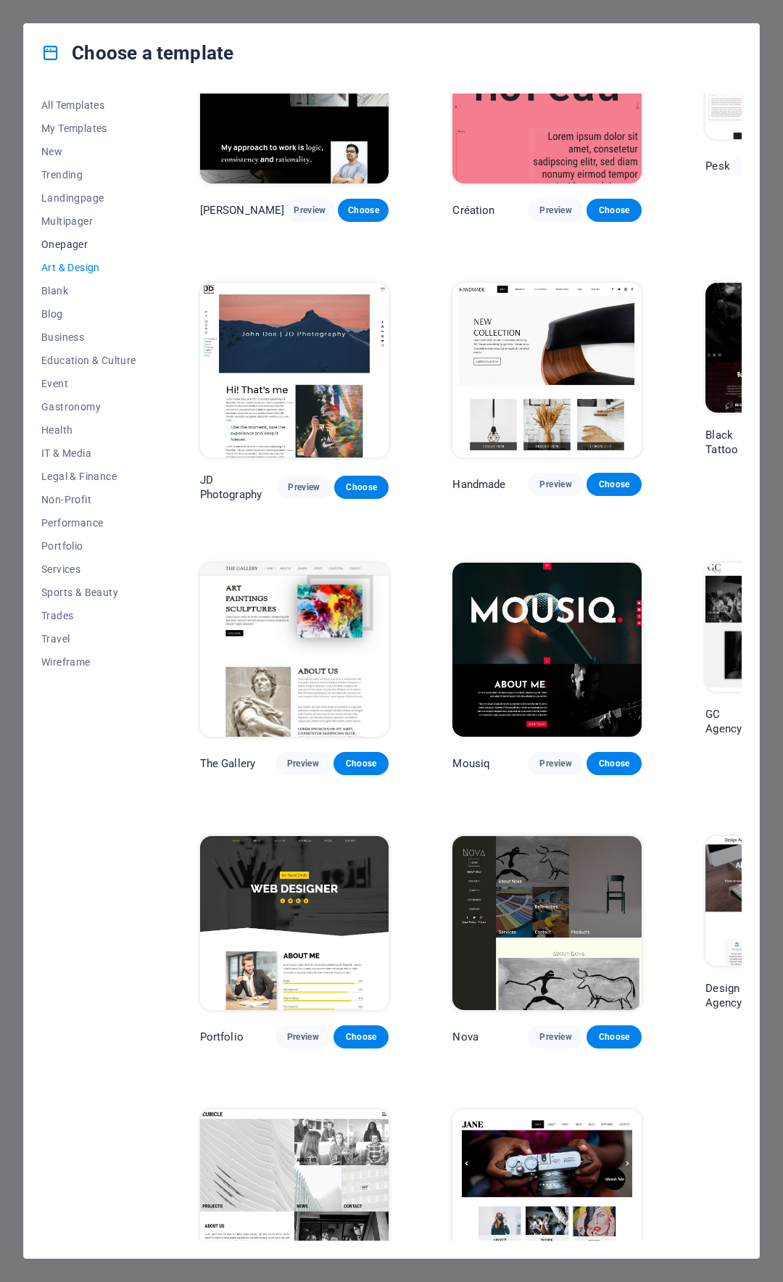
click at [87, 249] on span "Onepager" at bounding box center [88, 245] width 95 height 12
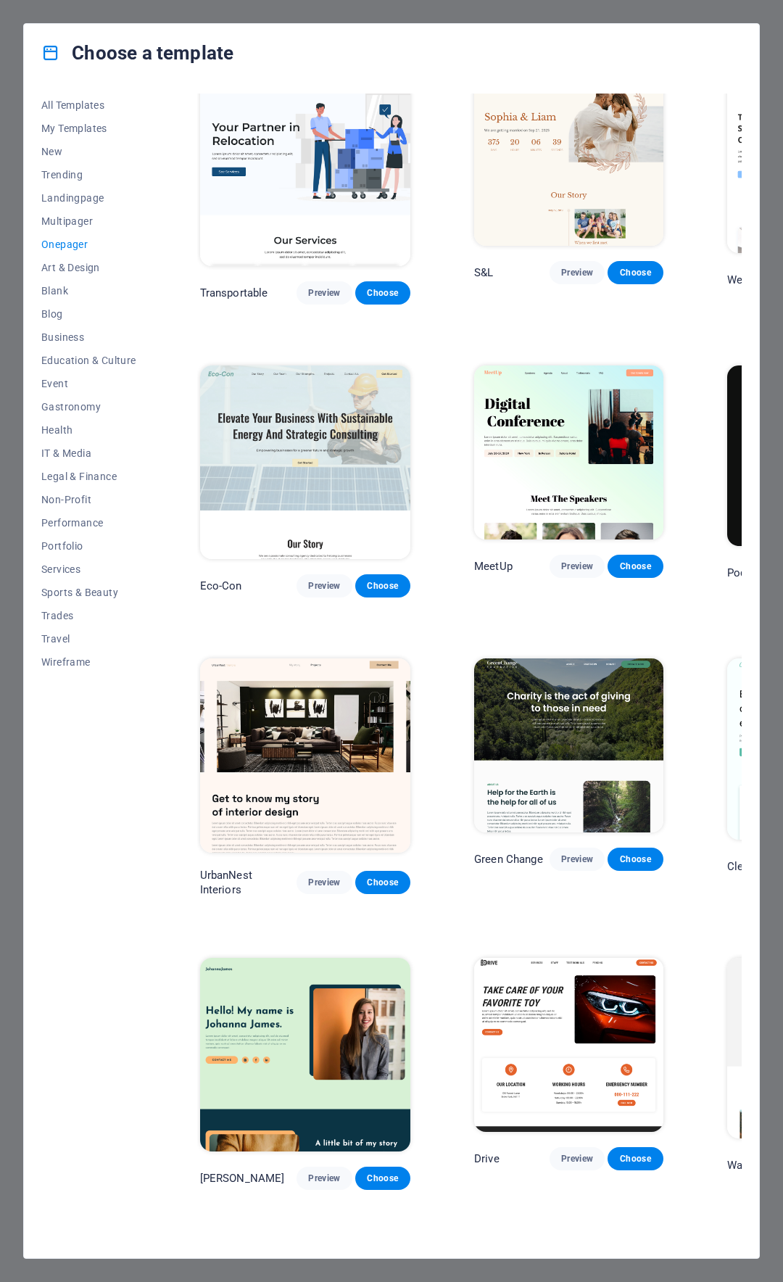
scroll to position [0, 0]
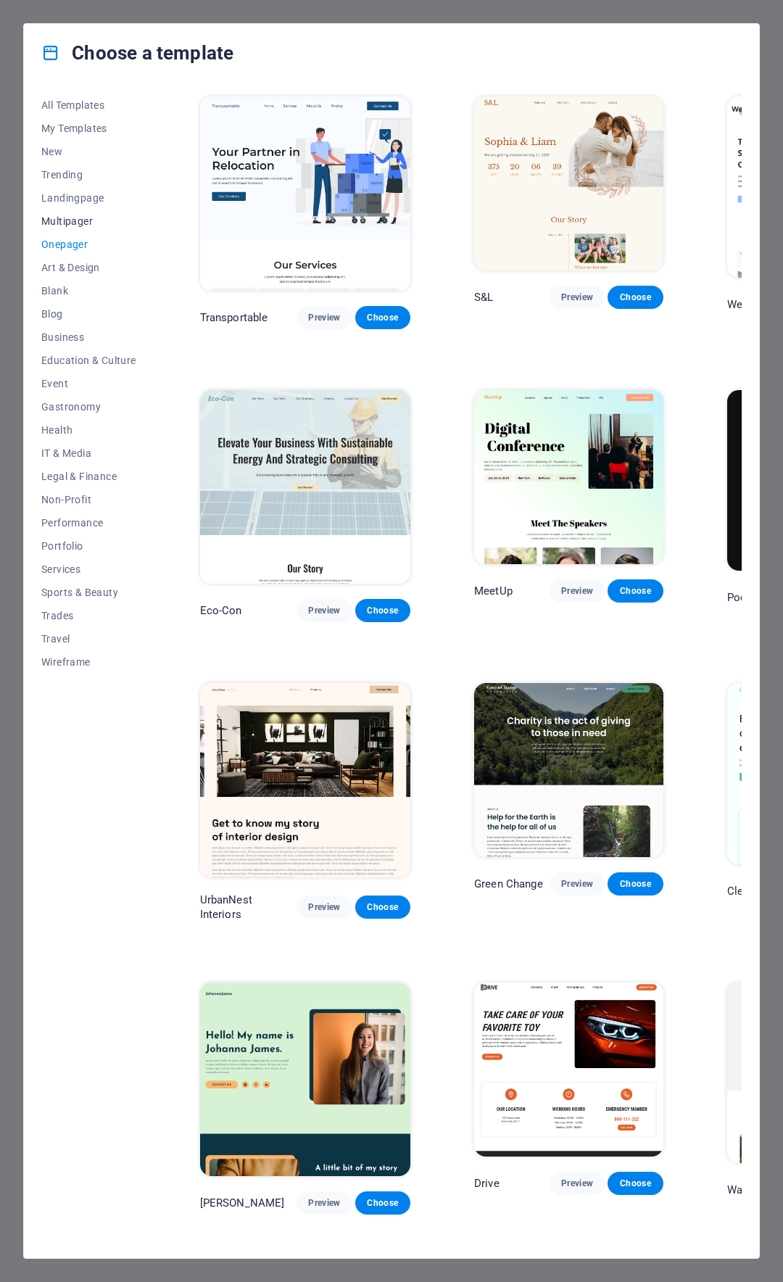
click at [70, 220] on span "Multipager" at bounding box center [88, 221] width 95 height 12
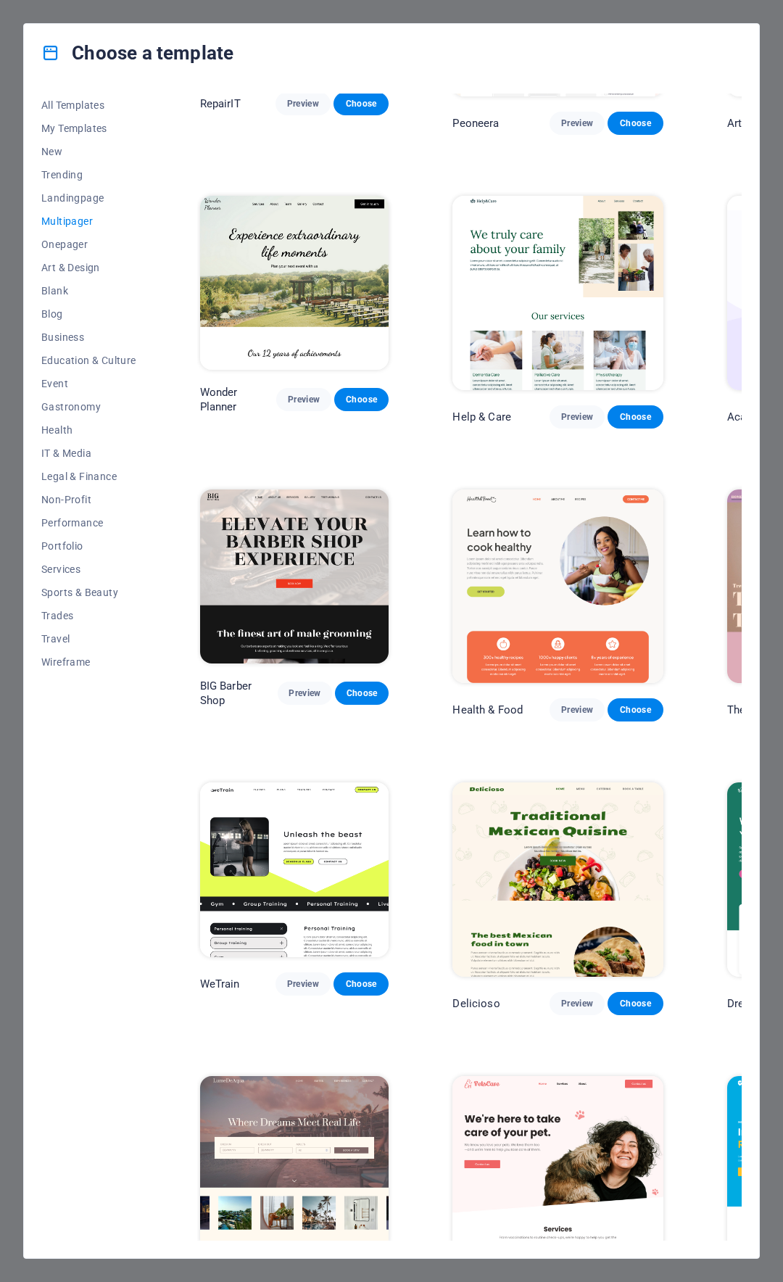
scroll to position [517, 0]
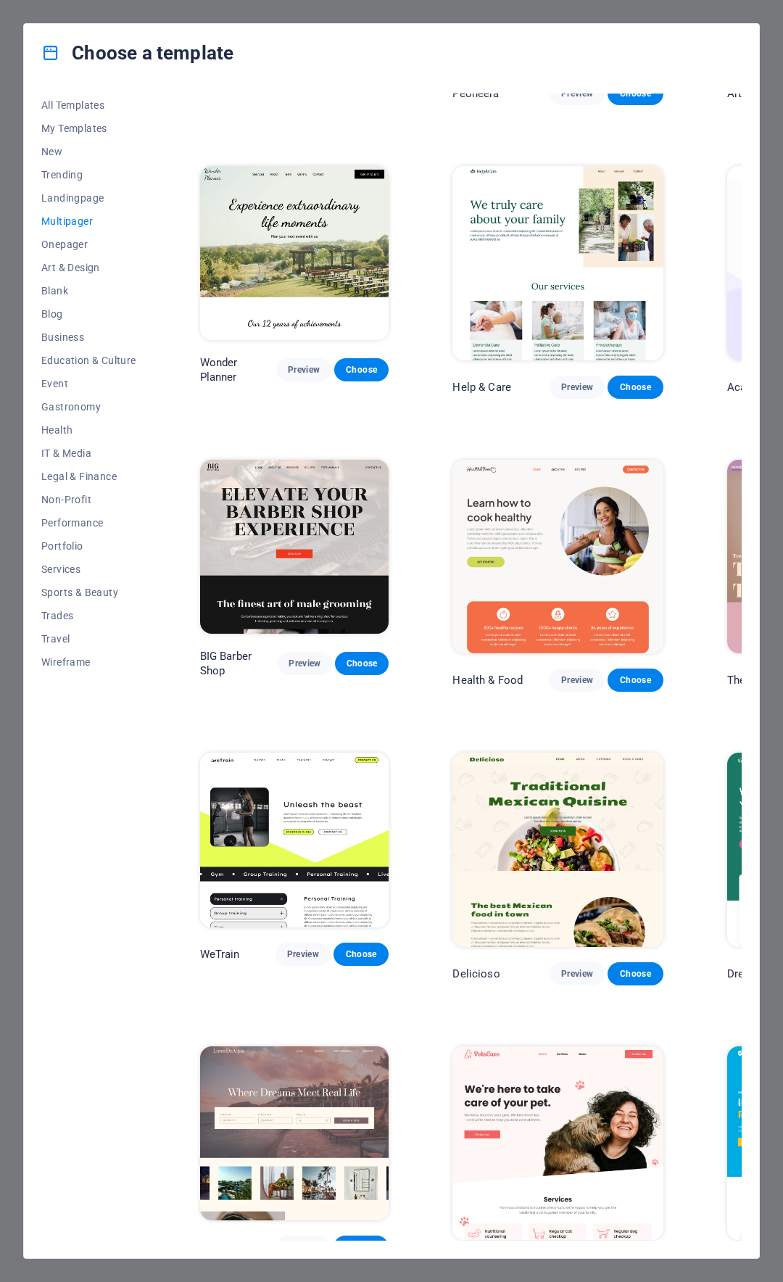
click at [285, 504] on img at bounding box center [294, 547] width 189 height 174
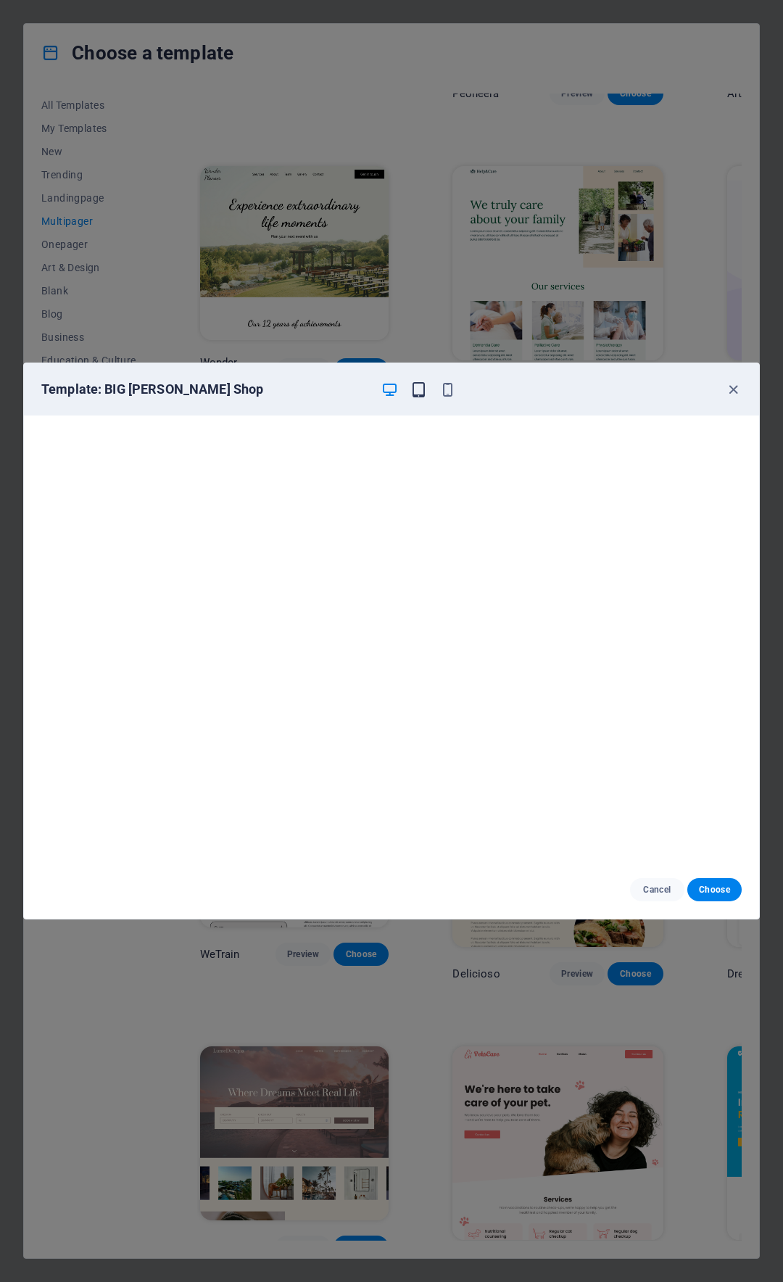
click at [416, 393] on icon "button" at bounding box center [419, 389] width 17 height 17
click at [449, 390] on icon "button" at bounding box center [448, 389] width 17 height 17
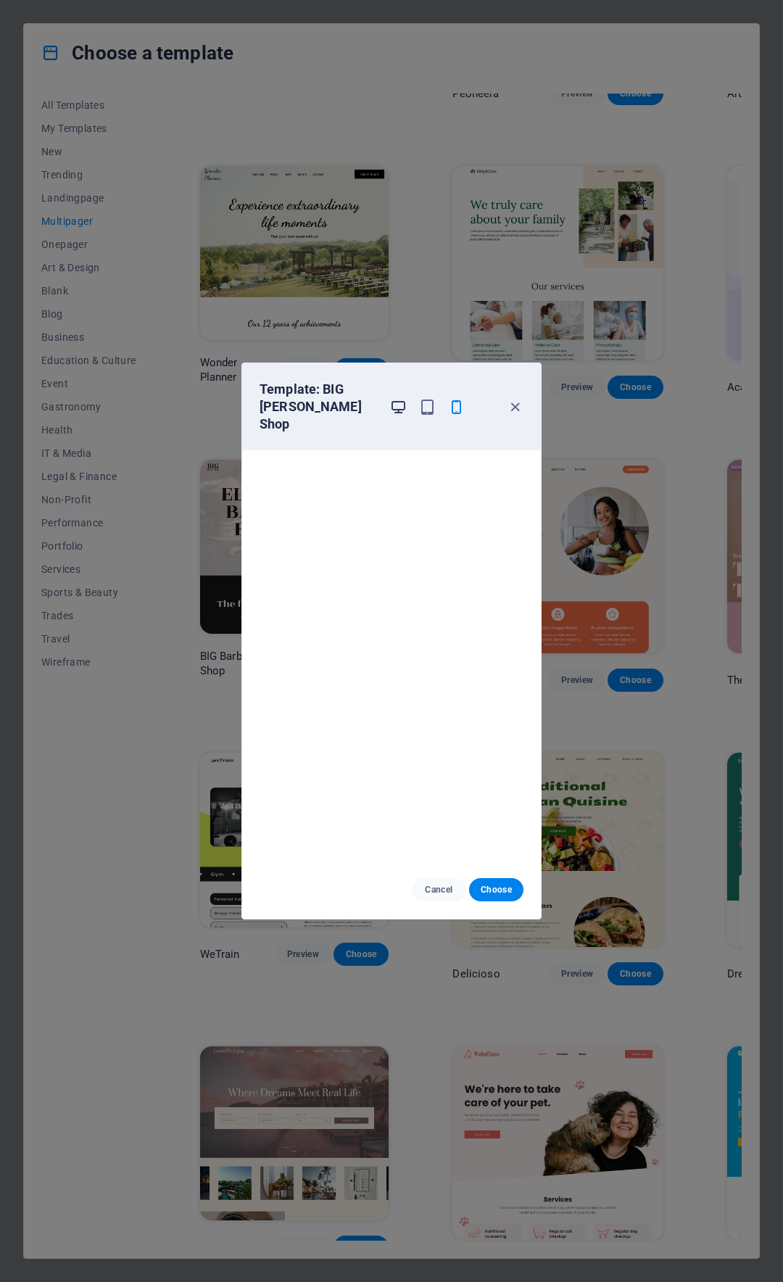
click at [403, 399] on icon "button" at bounding box center [398, 407] width 17 height 17
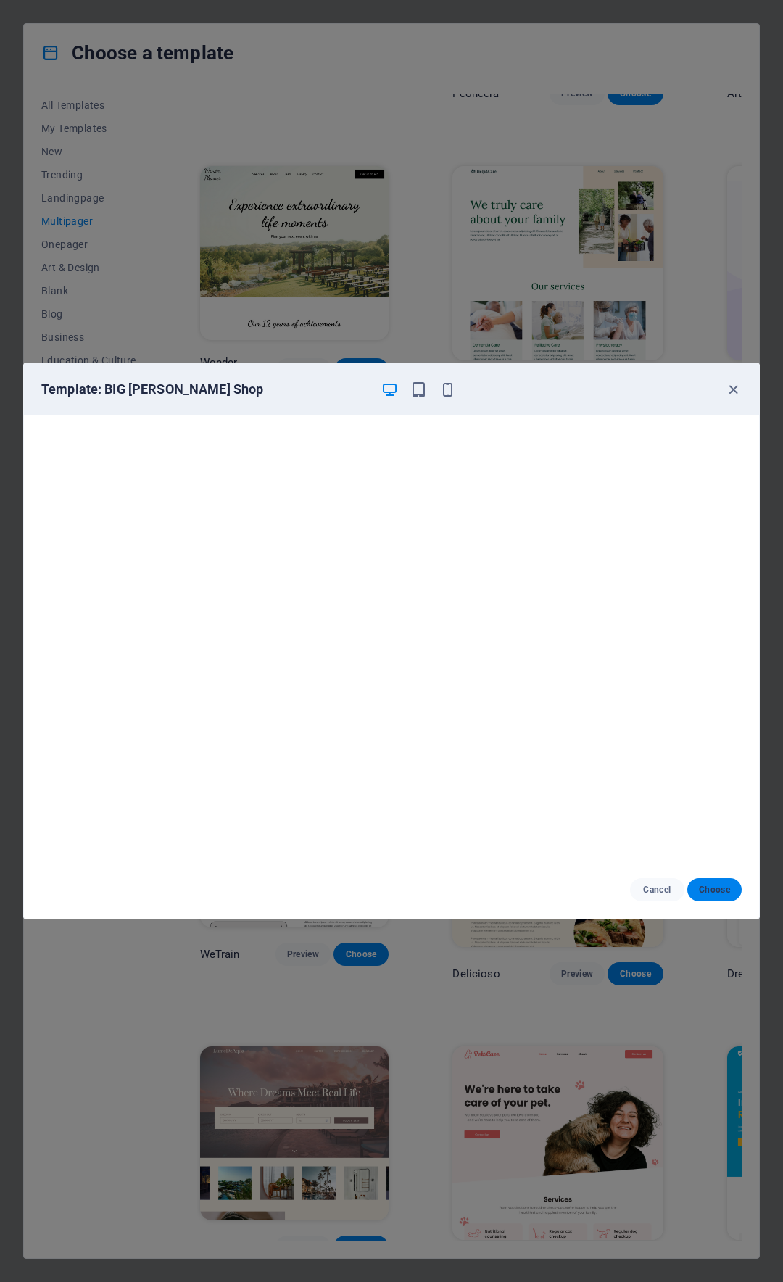
click at [719, 888] on span "Choose" at bounding box center [714, 890] width 31 height 12
